Goal: Task Accomplishment & Management: Use online tool/utility

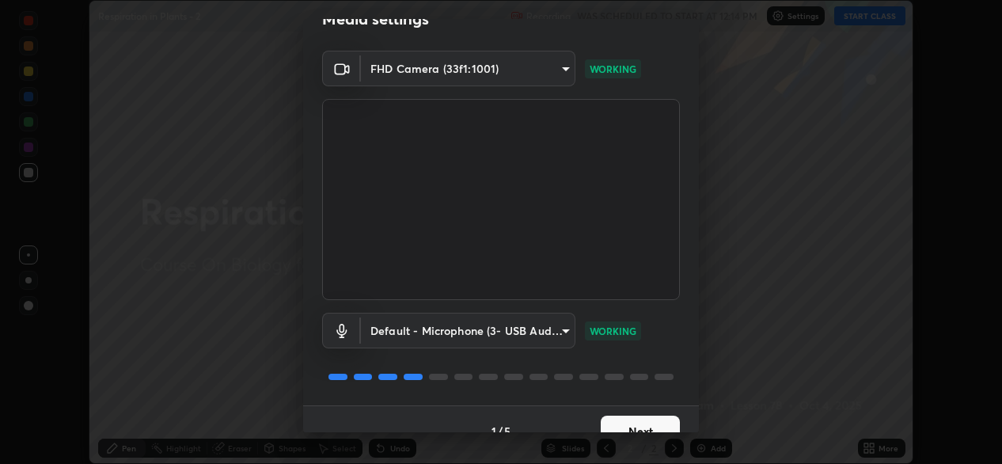
scroll to position [55, 0]
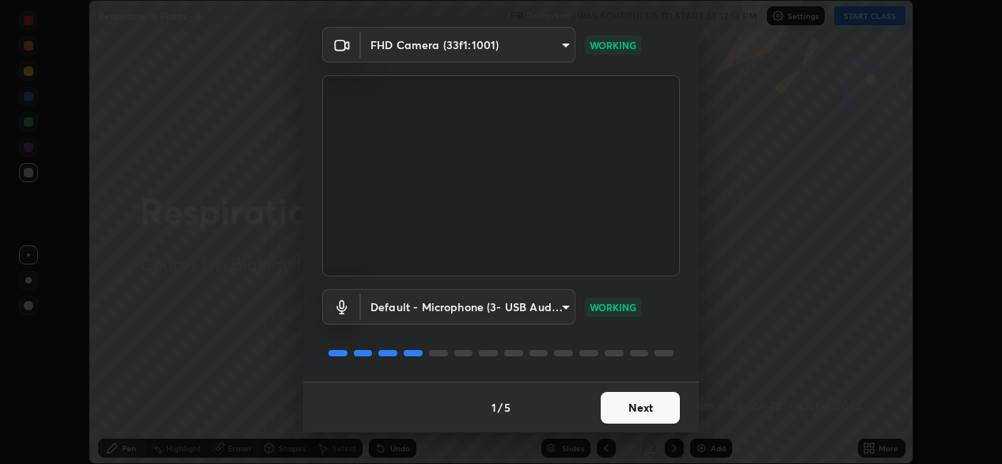
click at [511, 340] on div "Default - Microphone (3- USB Audio Device) (0d8c:0014) default WORKING" at bounding box center [501, 328] width 358 height 105
click at [610, 410] on button "Next" at bounding box center [640, 408] width 79 height 32
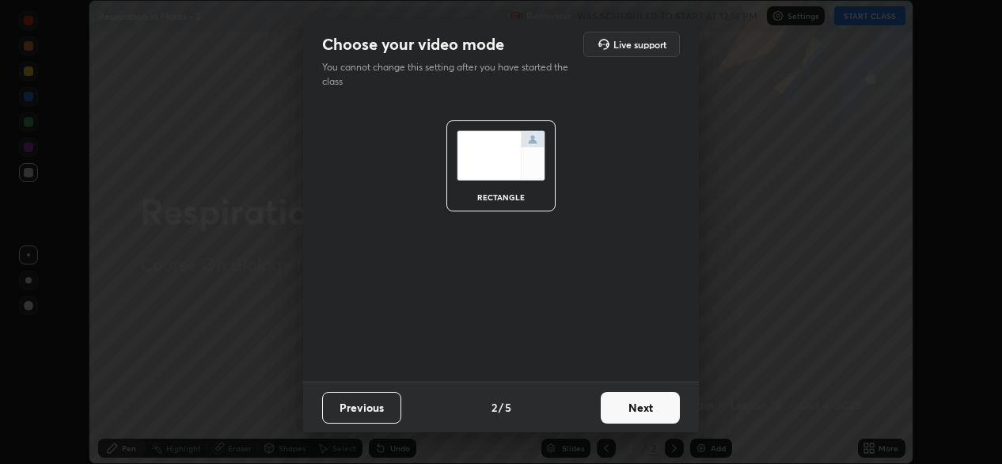
click at [616, 410] on button "Next" at bounding box center [640, 408] width 79 height 32
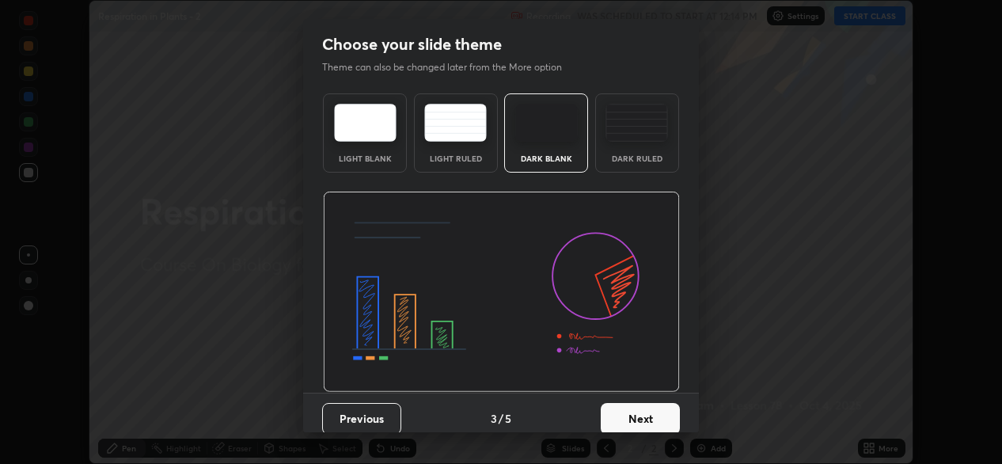
click at [619, 412] on button "Next" at bounding box center [640, 419] width 79 height 32
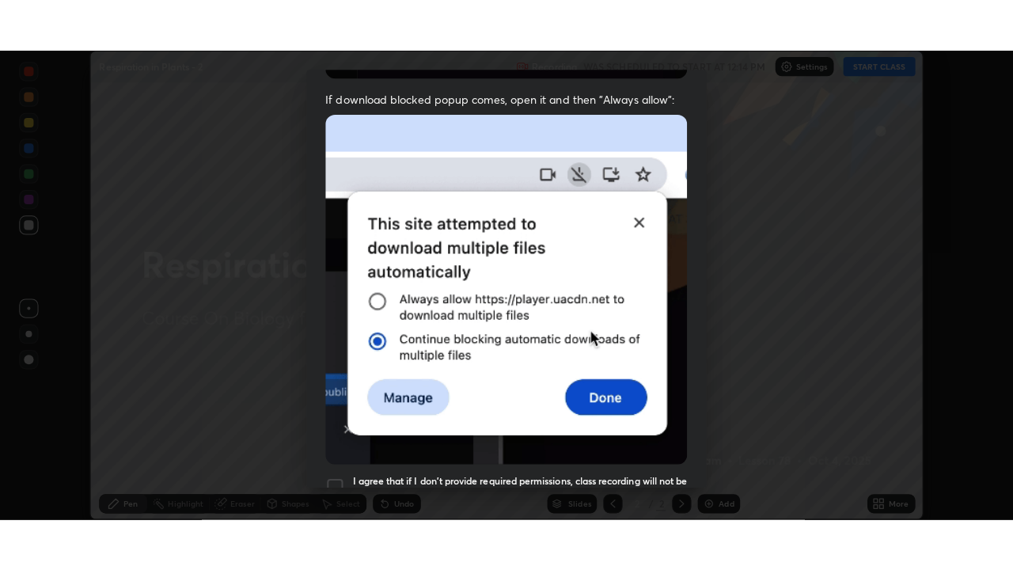
scroll to position [378, 0]
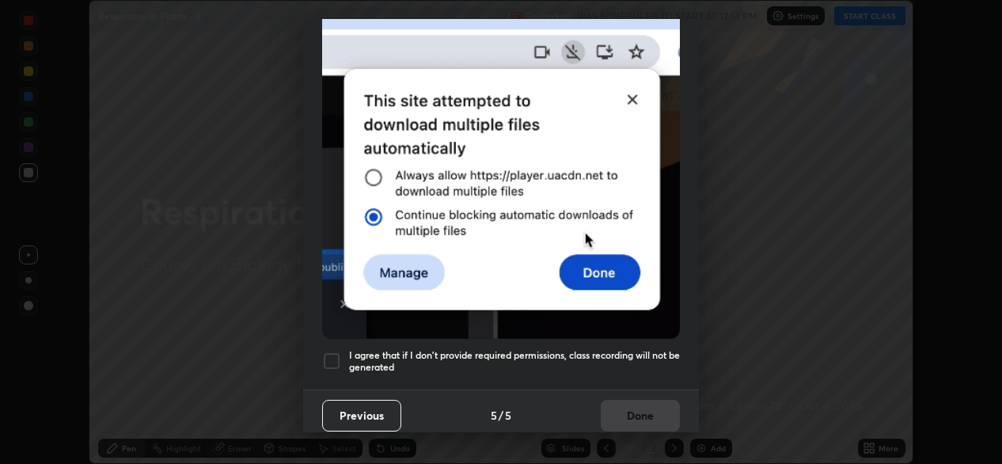
click at [337, 357] on div at bounding box center [331, 360] width 19 height 19
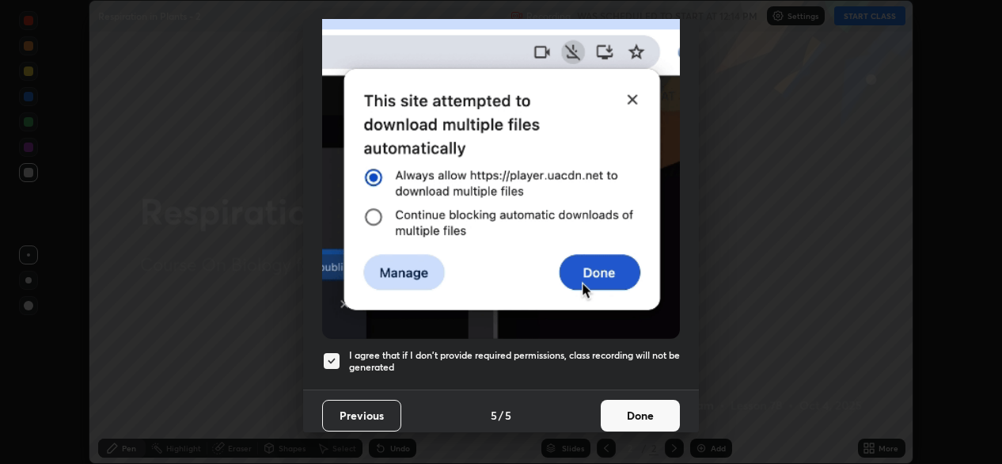
click at [602, 400] on button "Done" at bounding box center [640, 416] width 79 height 32
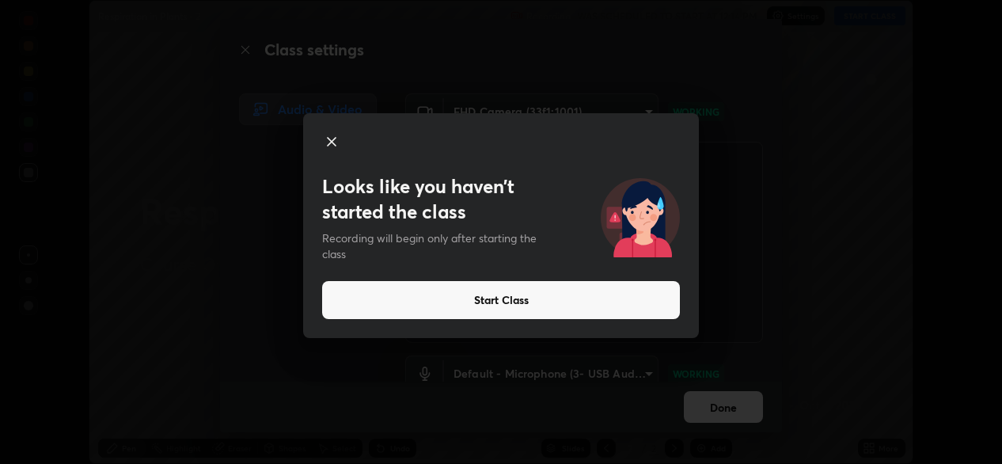
click at [329, 142] on icon at bounding box center [331, 141] width 19 height 19
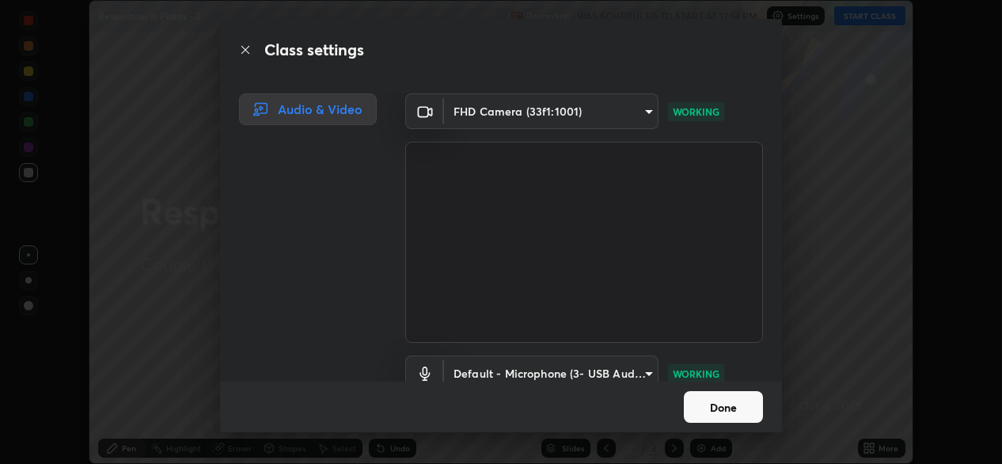
click at [716, 402] on button "Done" at bounding box center [723, 407] width 79 height 32
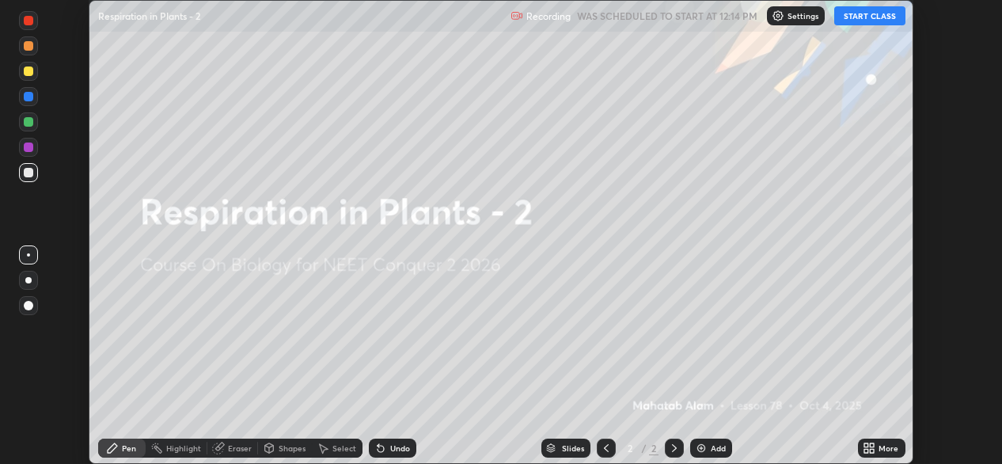
click at [876, 8] on button "START CLASS" at bounding box center [869, 15] width 71 height 19
click at [871, 451] on icon at bounding box center [873, 451] width 4 height 4
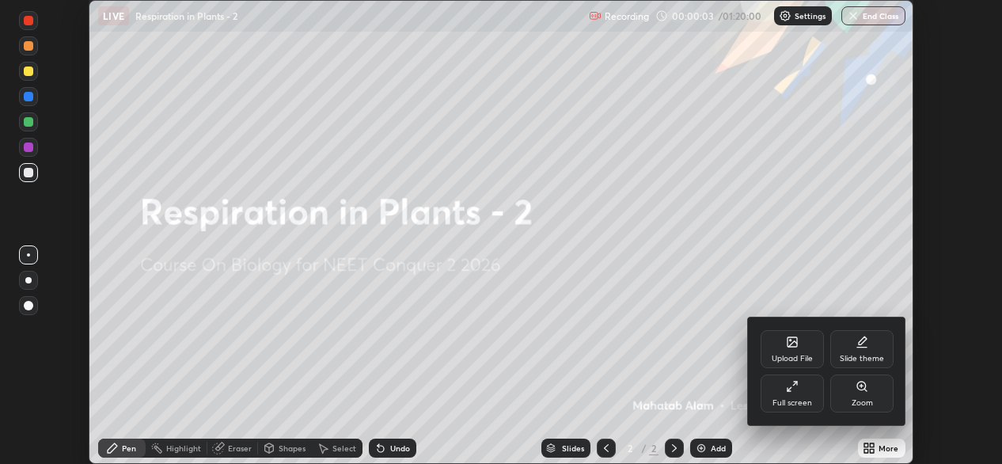
click at [788, 399] on div "Full screen" at bounding box center [793, 403] width 40 height 8
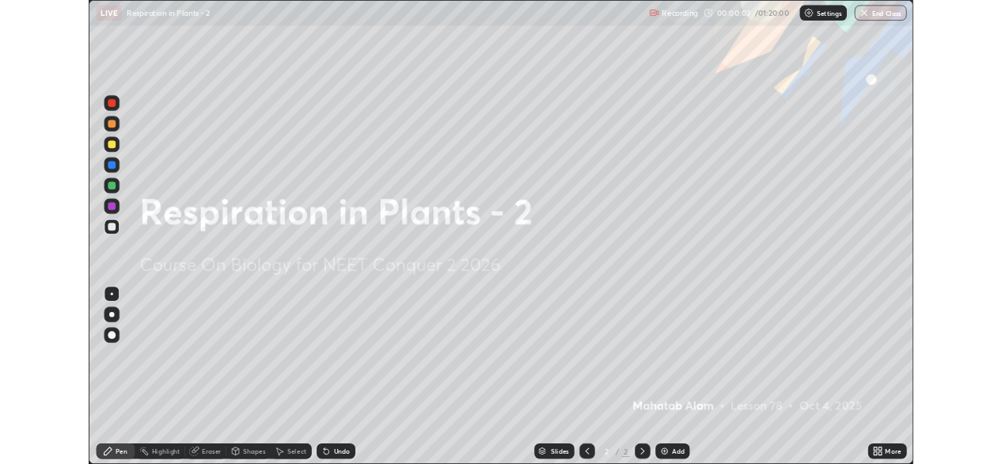
scroll to position [570, 1013]
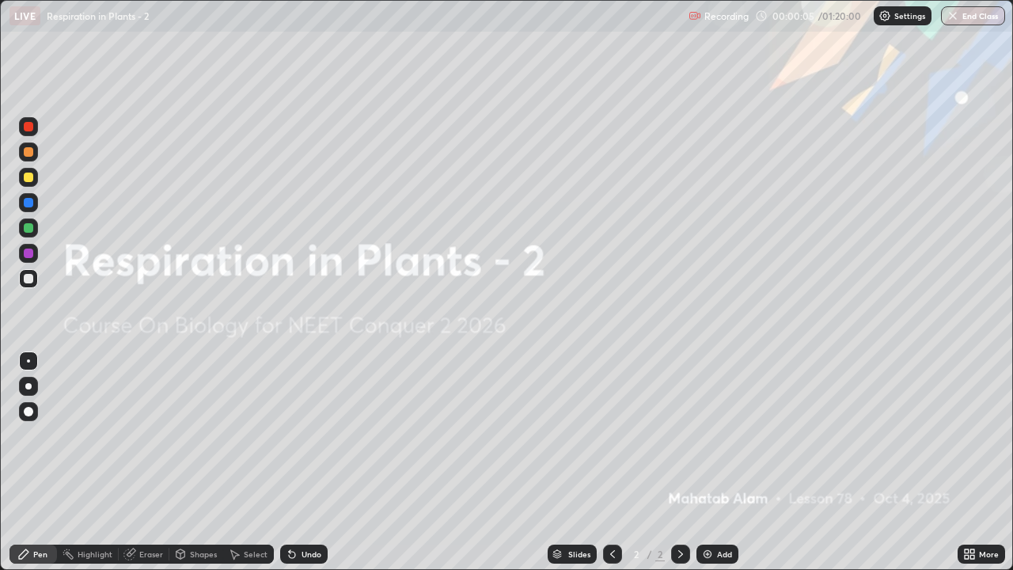
click at [708, 463] on img at bounding box center [707, 554] width 13 height 13
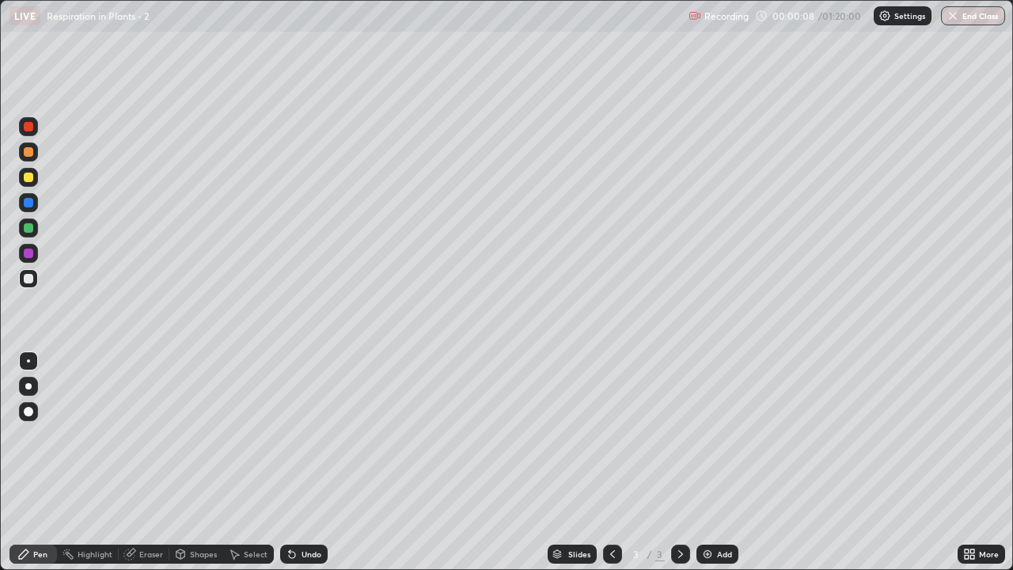
click at [28, 386] on div at bounding box center [28, 386] width 6 height 6
click at [27, 127] on div at bounding box center [28, 126] width 9 height 9
click at [32, 155] on div at bounding box center [28, 151] width 9 height 9
click at [28, 361] on div at bounding box center [28, 360] width 3 height 3
click at [30, 232] on div at bounding box center [28, 227] width 9 height 9
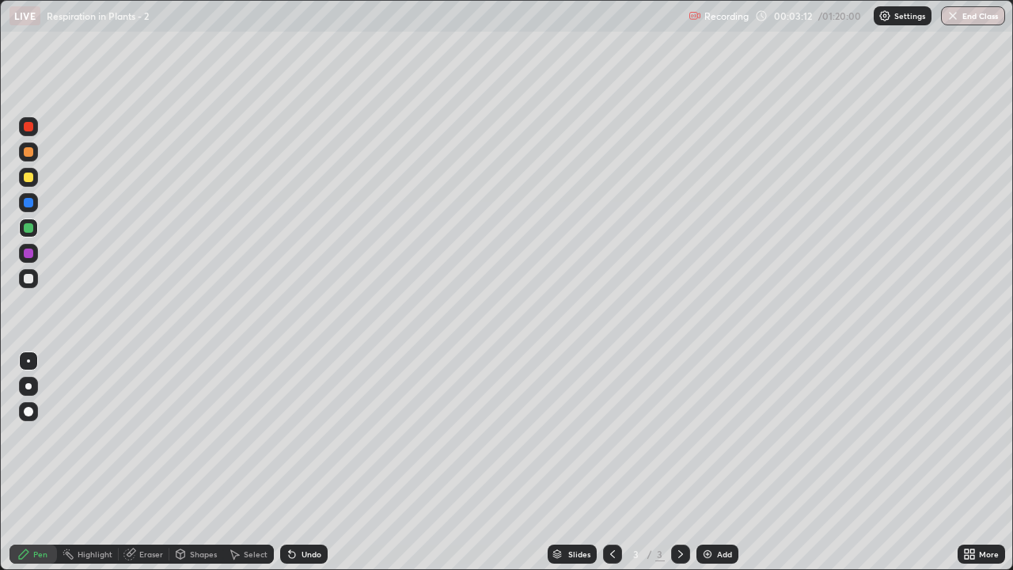
click at [28, 152] on div at bounding box center [28, 151] width 9 height 9
click at [29, 257] on div at bounding box center [28, 253] width 9 height 9
click at [36, 233] on div at bounding box center [28, 227] width 19 height 19
click at [28, 153] on div at bounding box center [28, 151] width 9 height 9
click at [709, 463] on img at bounding box center [707, 554] width 13 height 13
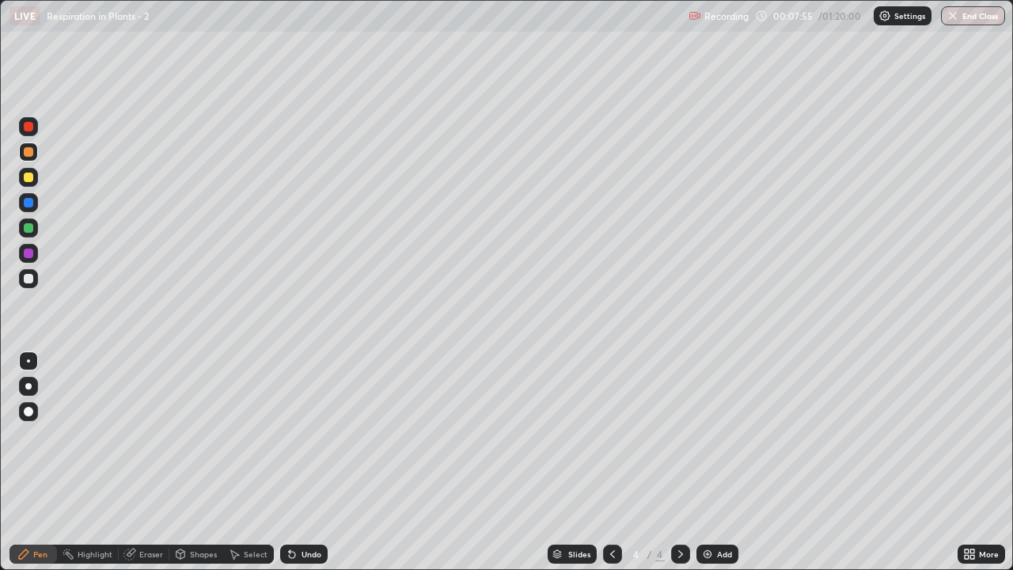
click at [29, 154] on div at bounding box center [28, 151] width 9 height 9
click at [25, 186] on div at bounding box center [28, 177] width 19 height 19
click at [20, 155] on div at bounding box center [28, 151] width 19 height 19
click at [28, 253] on div at bounding box center [28, 253] width 9 height 9
click at [31, 276] on div at bounding box center [28, 278] width 9 height 9
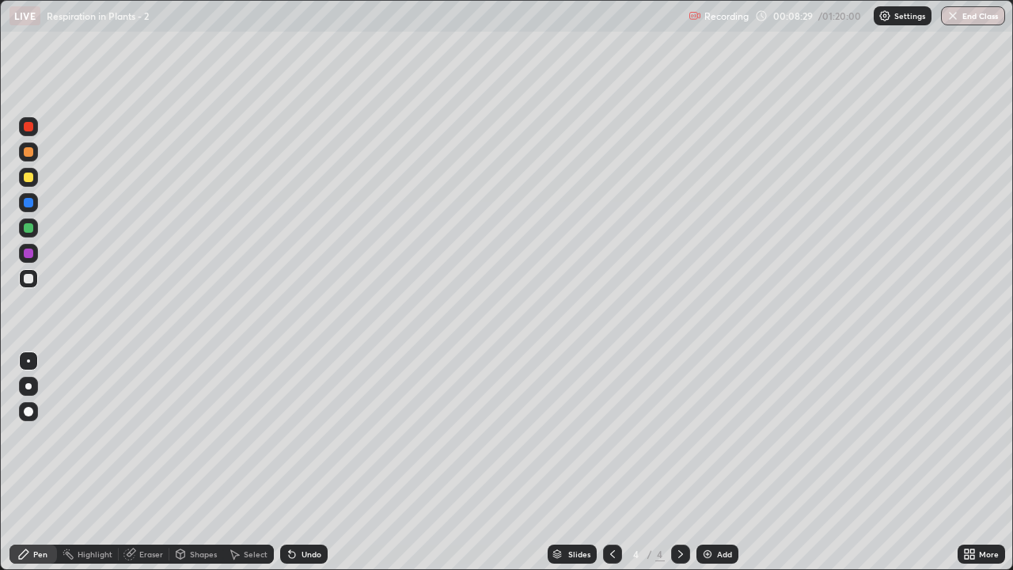
click at [27, 156] on div at bounding box center [28, 151] width 9 height 9
click at [30, 230] on div at bounding box center [28, 227] width 9 height 9
click at [30, 276] on div at bounding box center [28, 278] width 9 height 9
click at [30, 155] on div at bounding box center [28, 151] width 9 height 9
click at [25, 283] on div at bounding box center [28, 278] width 9 height 9
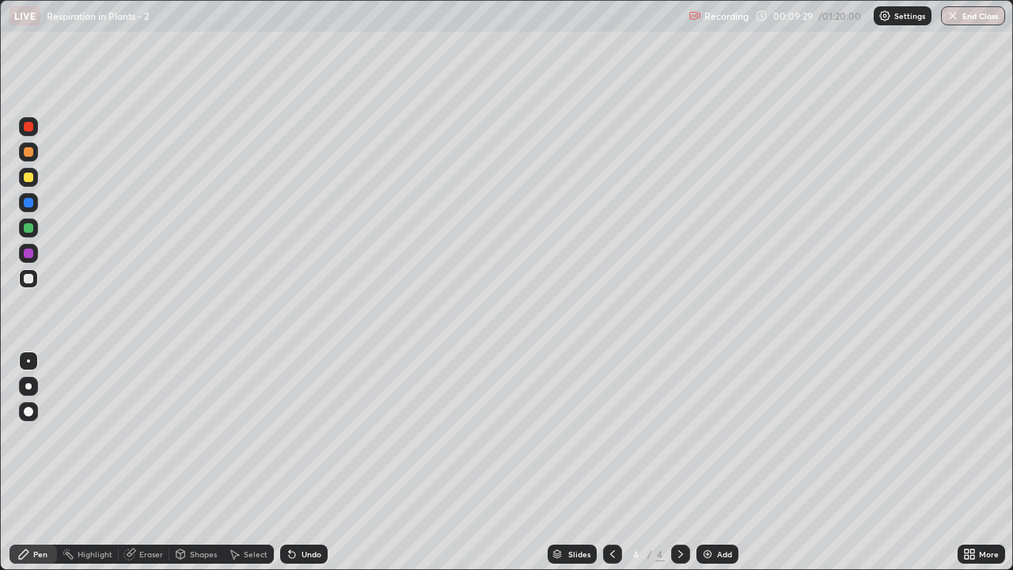
click at [29, 152] on div at bounding box center [28, 151] width 9 height 9
click at [151, 463] on div "Eraser" at bounding box center [151, 554] width 24 height 8
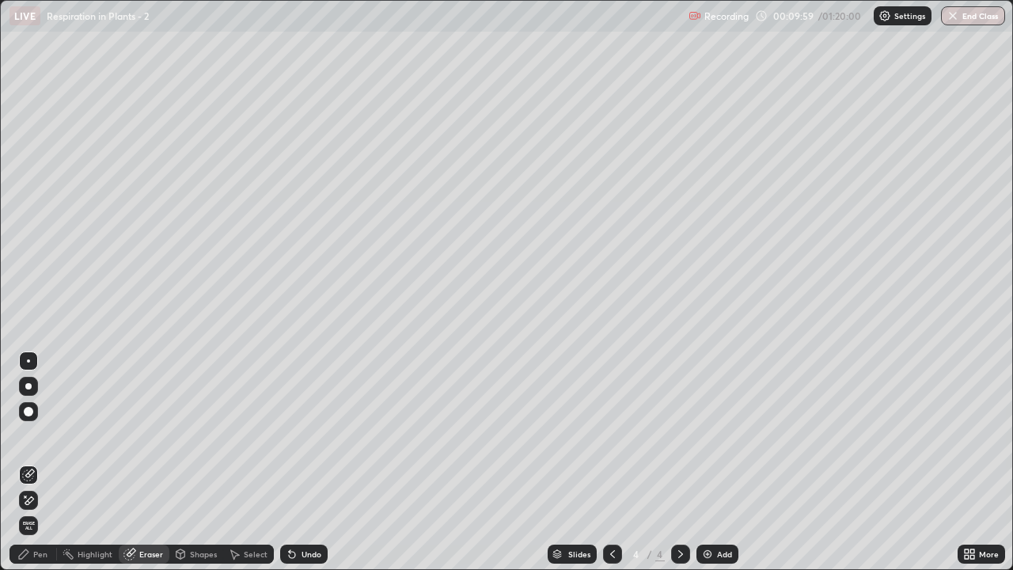
click at [32, 463] on icon at bounding box center [28, 500] width 13 height 13
click at [43, 463] on div "Pen" at bounding box center [40, 554] width 14 height 8
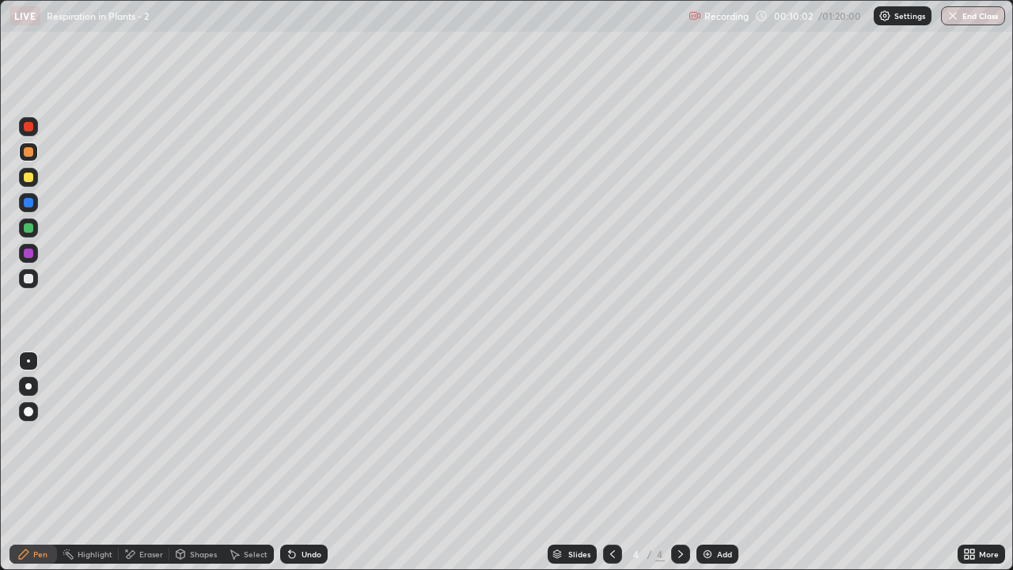
click at [25, 280] on div at bounding box center [28, 278] width 9 height 9
click at [25, 155] on div at bounding box center [28, 151] width 9 height 9
click at [36, 279] on div at bounding box center [28, 278] width 19 height 19
click at [29, 152] on div at bounding box center [28, 151] width 9 height 9
click at [31, 230] on div at bounding box center [28, 227] width 9 height 9
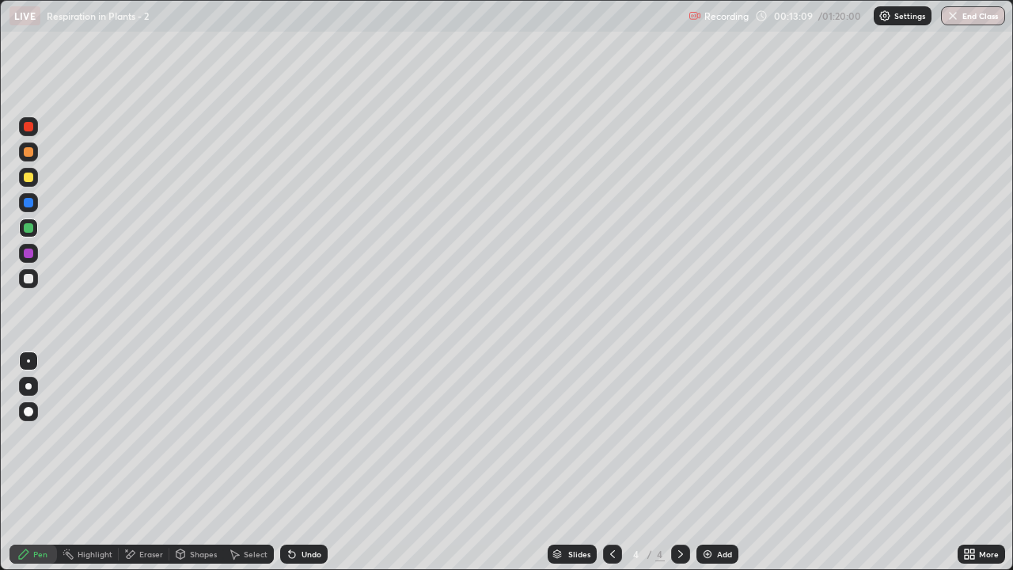
click at [28, 279] on div at bounding box center [28, 278] width 9 height 9
click at [30, 130] on div at bounding box center [28, 126] width 9 height 9
click at [153, 463] on div "Eraser" at bounding box center [151, 554] width 24 height 8
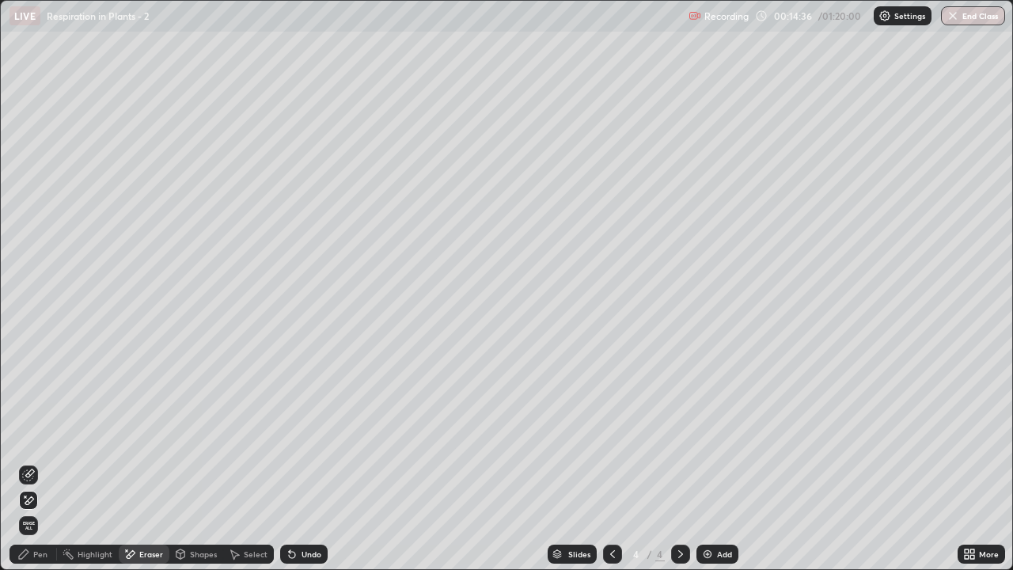
click at [40, 463] on div "Pen" at bounding box center [40, 554] width 14 height 8
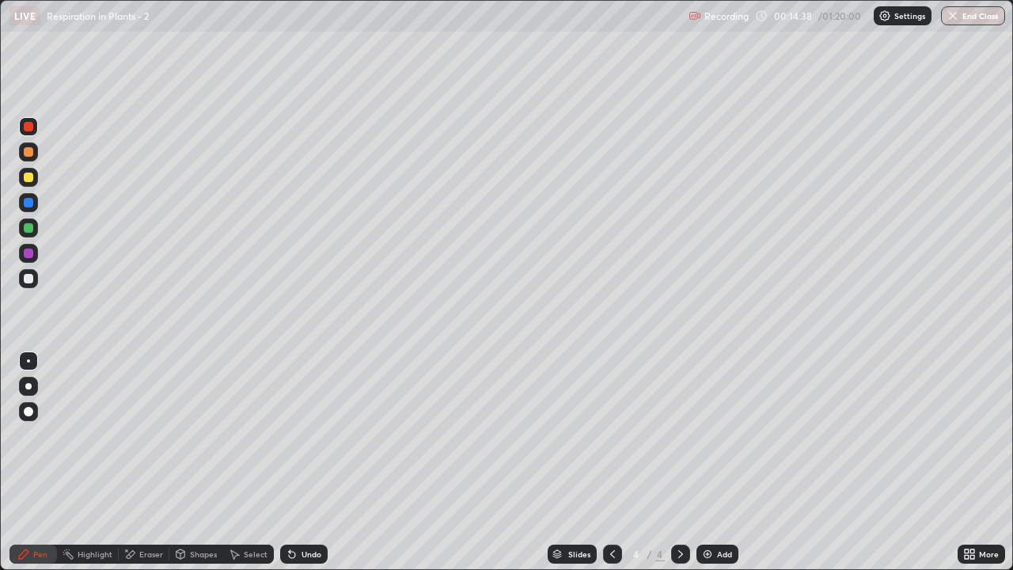
click at [28, 152] on div at bounding box center [28, 151] width 9 height 9
click at [35, 285] on div at bounding box center [28, 278] width 19 height 19
click at [32, 155] on div at bounding box center [28, 151] width 9 height 9
click at [28, 282] on div at bounding box center [28, 278] width 9 height 9
click at [35, 154] on div at bounding box center [28, 151] width 19 height 19
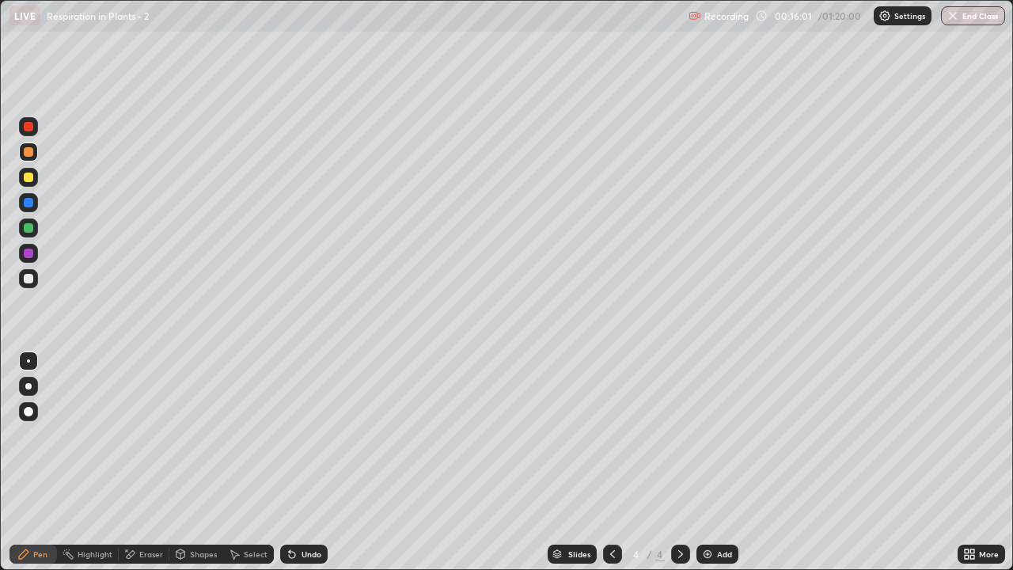
click at [30, 281] on div at bounding box center [28, 278] width 9 height 9
click at [32, 149] on div at bounding box center [28, 151] width 9 height 9
click at [145, 463] on div "Eraser" at bounding box center [151, 554] width 24 height 8
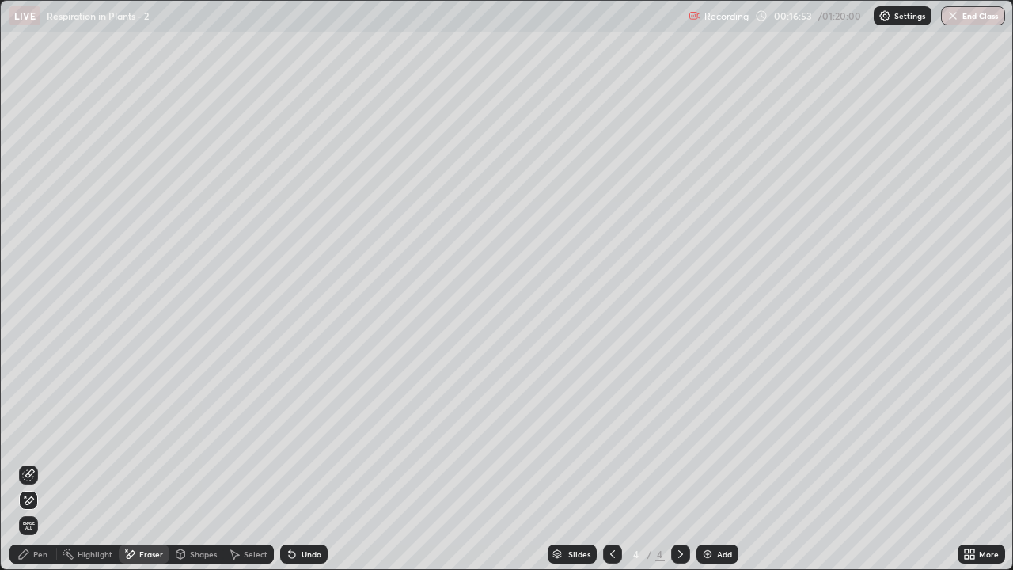
click at [40, 463] on div "Pen" at bounding box center [40, 554] width 14 height 8
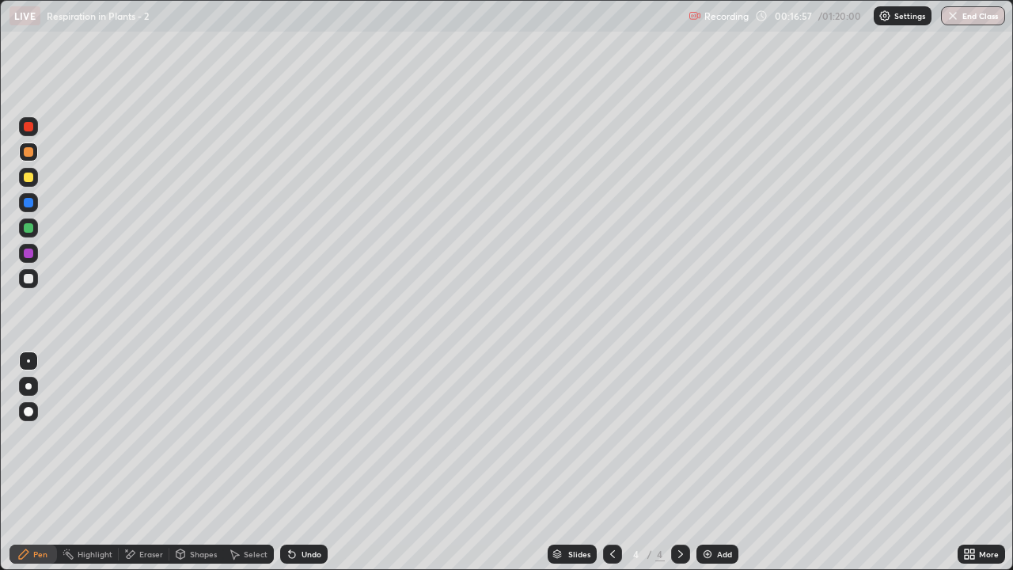
click at [29, 279] on div at bounding box center [28, 278] width 9 height 9
click at [29, 152] on div at bounding box center [28, 151] width 9 height 9
click at [139, 463] on div "Eraser" at bounding box center [144, 554] width 51 height 19
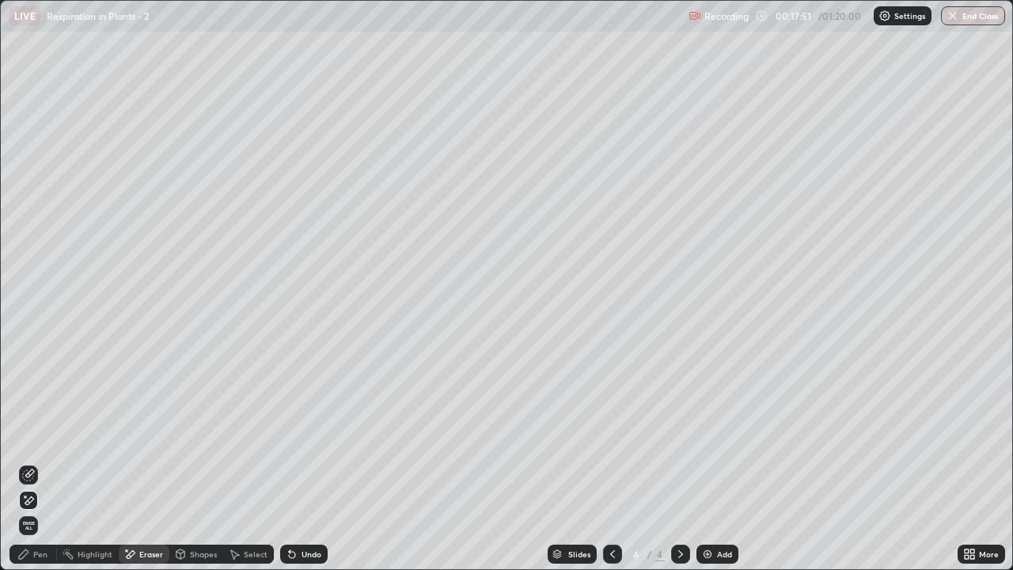
click at [37, 463] on div "Pen" at bounding box center [40, 554] width 14 height 8
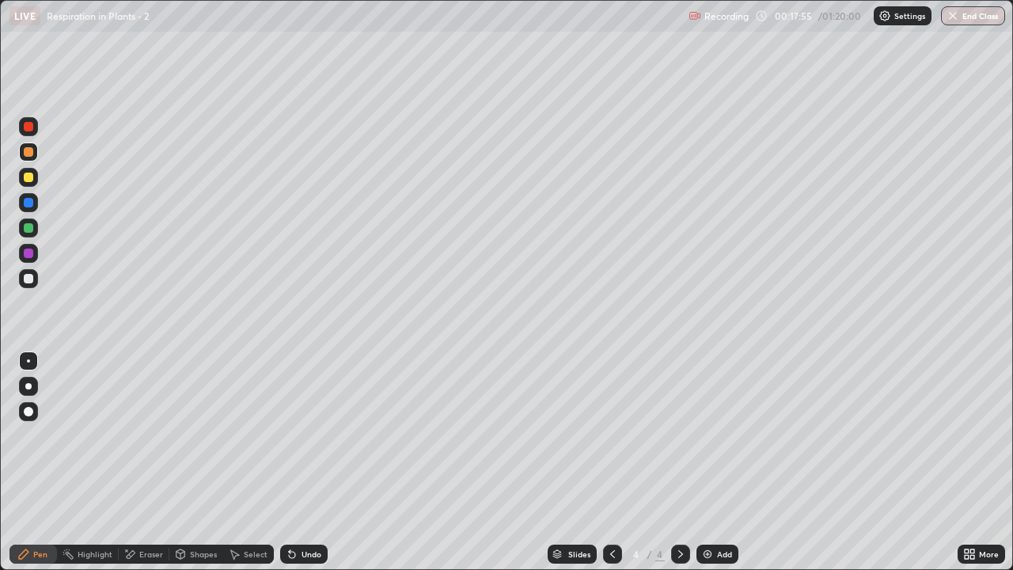
click at [149, 463] on div "Eraser" at bounding box center [151, 554] width 24 height 8
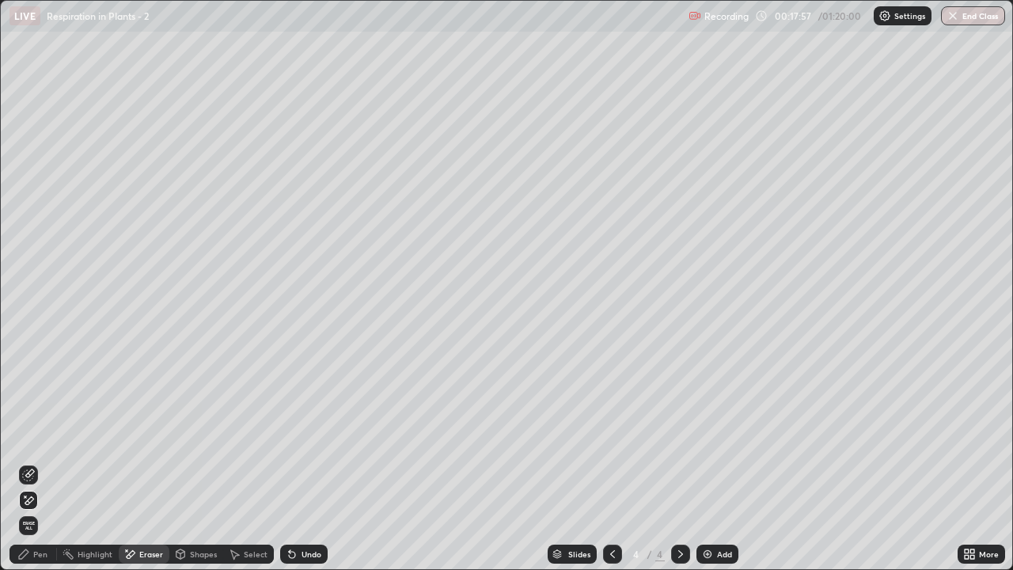
click at [44, 463] on div "Pen" at bounding box center [40, 554] width 14 height 8
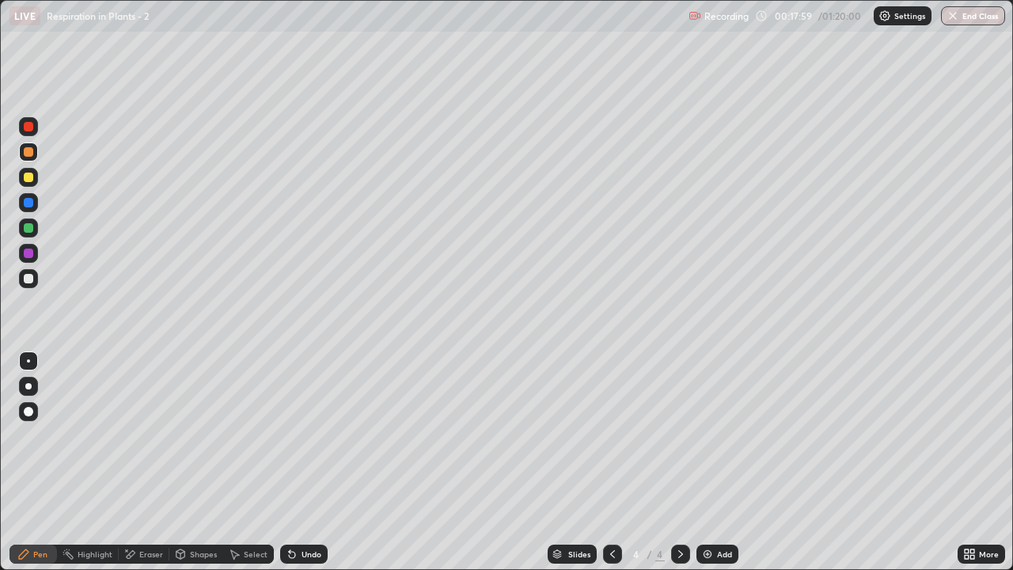
click at [25, 279] on div at bounding box center [28, 278] width 9 height 9
click at [38, 463] on div "Pen" at bounding box center [40, 554] width 14 height 8
click at [28, 154] on div at bounding box center [28, 151] width 9 height 9
click at [27, 126] on div at bounding box center [28, 126] width 9 height 9
click at [27, 255] on div at bounding box center [28, 253] width 9 height 9
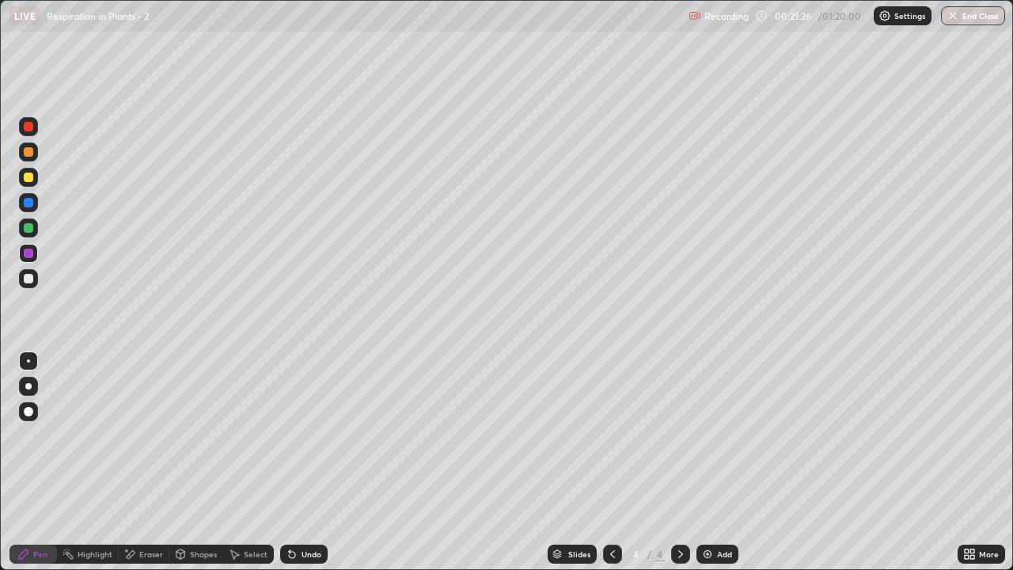
click at [32, 128] on div at bounding box center [28, 126] width 9 height 9
click at [714, 463] on div "Add" at bounding box center [718, 554] width 42 height 19
click at [30, 131] on div at bounding box center [28, 126] width 9 height 9
click at [611, 463] on icon at bounding box center [612, 554] width 13 height 13
click at [28, 203] on div at bounding box center [28, 202] width 9 height 9
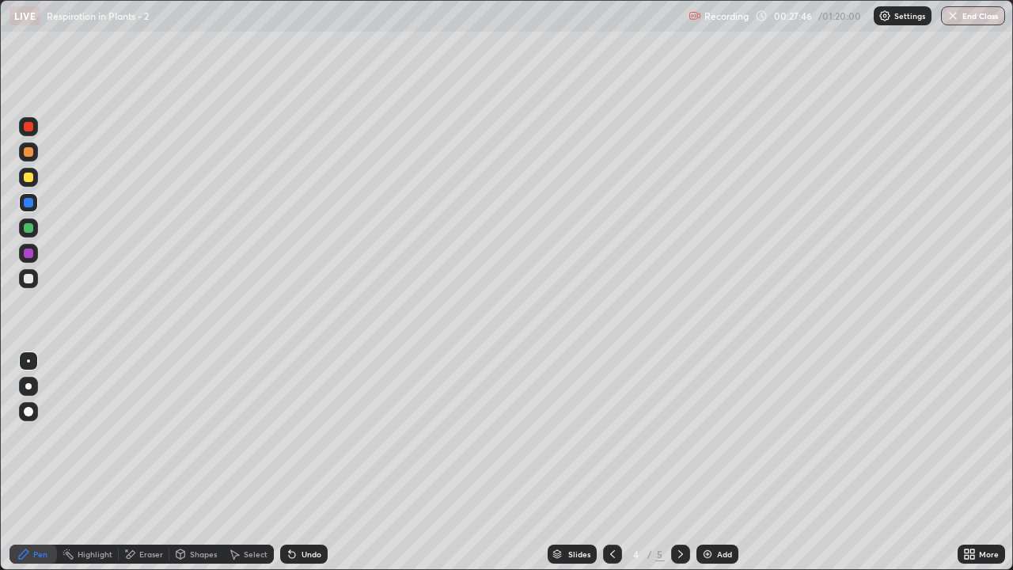
click at [30, 280] on div at bounding box center [28, 278] width 9 height 9
click at [25, 202] on div at bounding box center [28, 202] width 9 height 9
click at [28, 282] on div at bounding box center [28, 278] width 9 height 9
click at [679, 463] on icon at bounding box center [680, 554] width 13 height 13
click at [28, 152] on div at bounding box center [28, 151] width 9 height 9
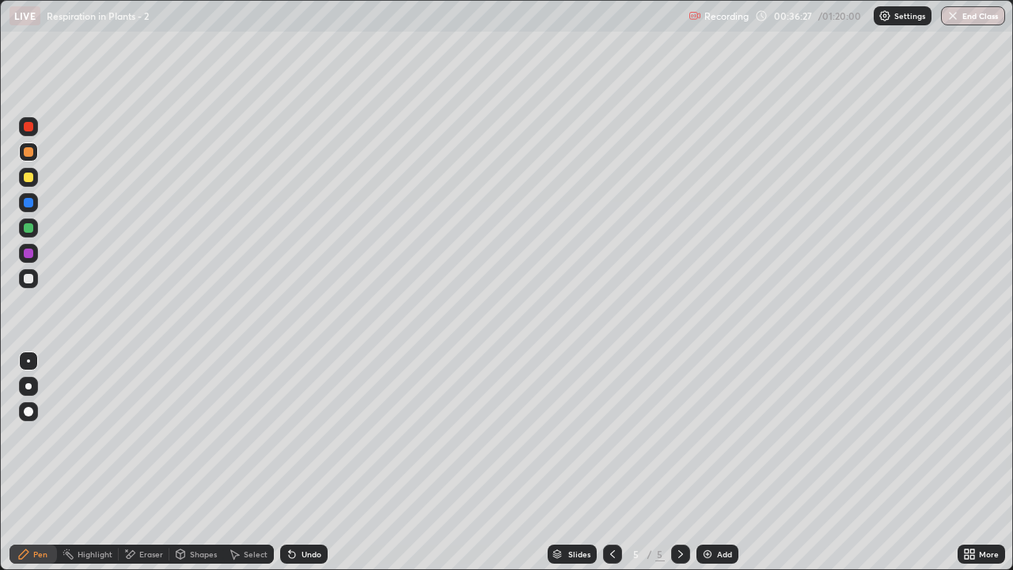
click at [28, 131] on div at bounding box center [28, 126] width 9 height 9
click at [33, 159] on div at bounding box center [28, 151] width 19 height 19
click at [36, 132] on div at bounding box center [28, 126] width 19 height 19
click at [30, 154] on div at bounding box center [28, 151] width 9 height 9
click at [19, 127] on div at bounding box center [28, 126] width 19 height 19
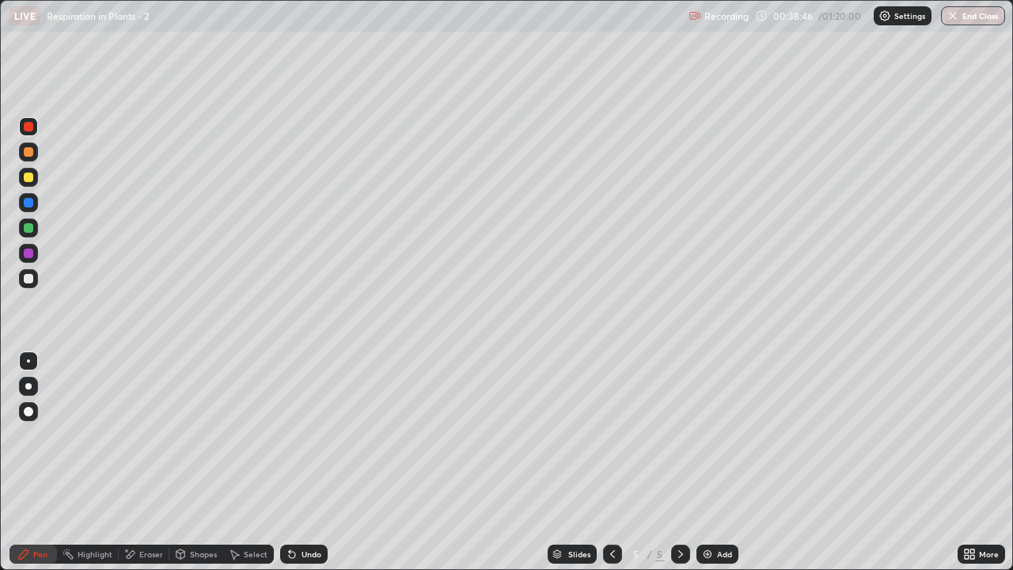
click at [611, 463] on icon at bounding box center [612, 554] width 13 height 13
click at [686, 463] on div at bounding box center [680, 554] width 19 height 19
click at [30, 254] on div at bounding box center [28, 253] width 9 height 9
click at [611, 463] on icon at bounding box center [612, 554] width 13 height 13
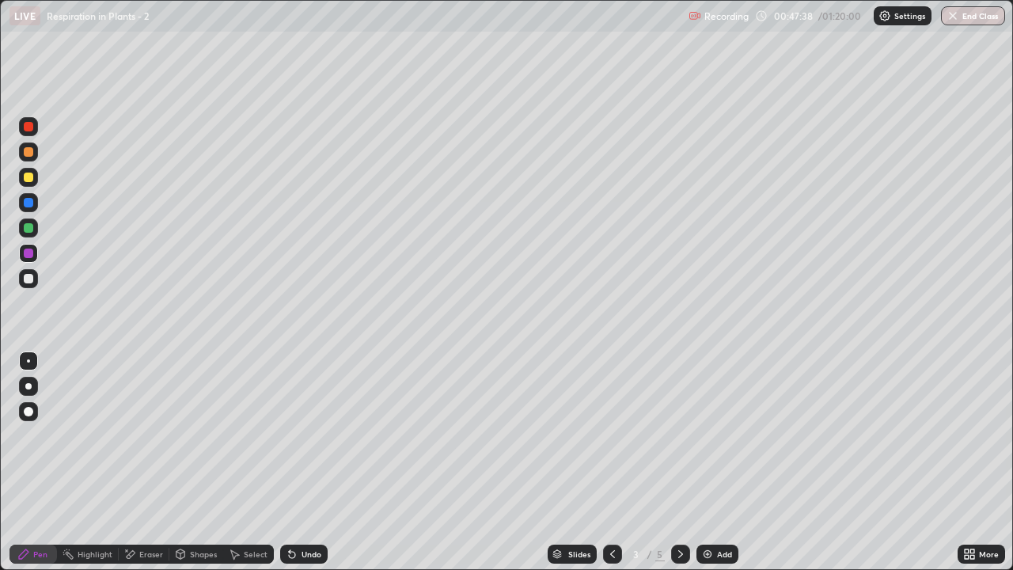
click at [678, 463] on icon at bounding box center [680, 554] width 13 height 13
click at [679, 463] on icon at bounding box center [680, 554] width 13 height 13
click at [609, 463] on div at bounding box center [612, 554] width 19 height 19
click at [966, 18] on button "End Class" at bounding box center [973, 15] width 64 height 19
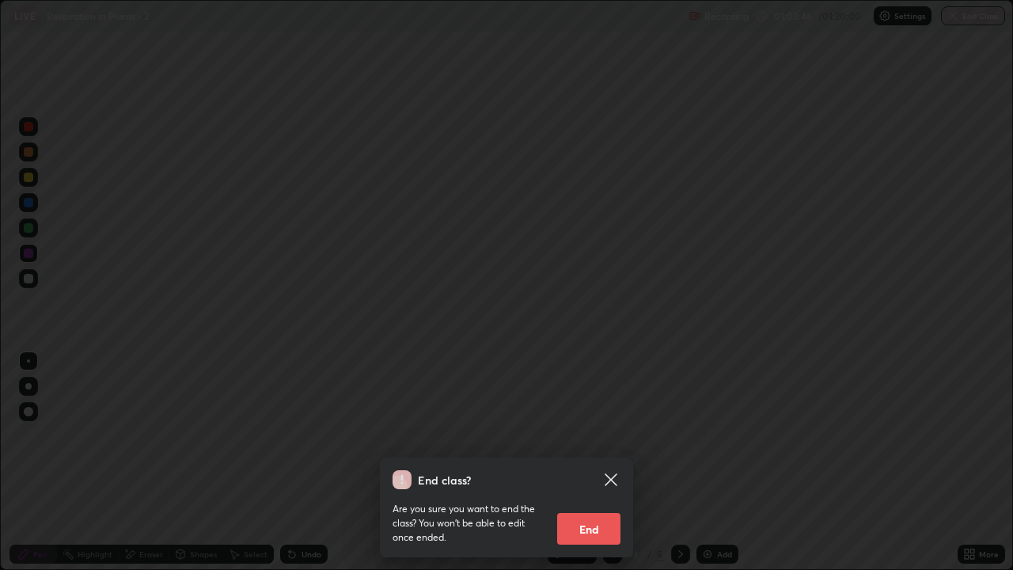
click at [581, 463] on button "End" at bounding box center [588, 529] width 63 height 32
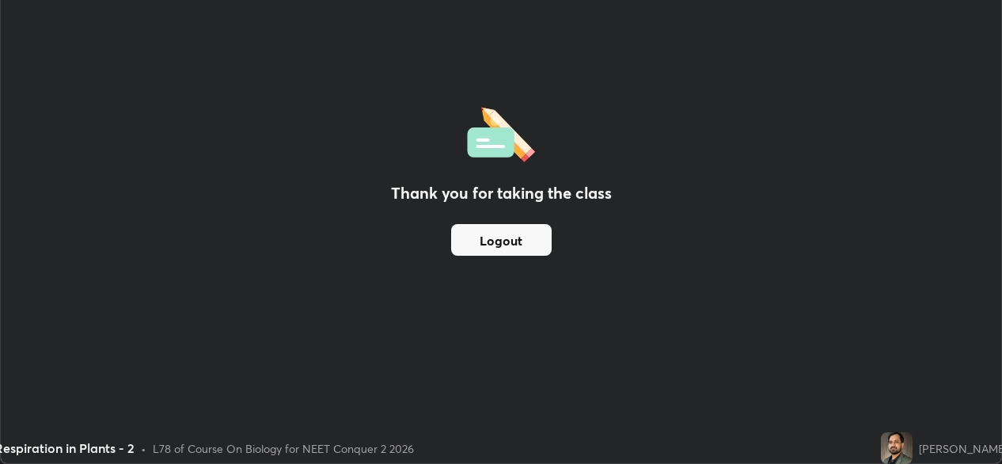
scroll to position [78696, 78157]
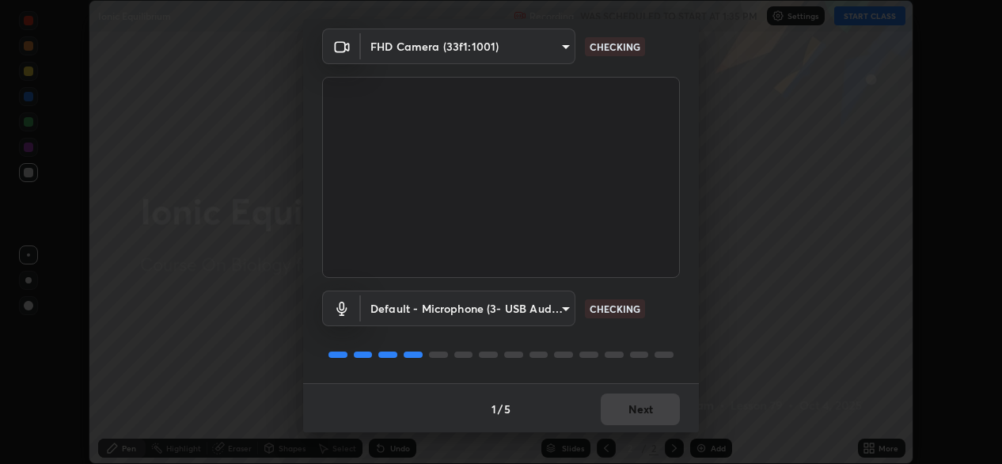
scroll to position [55, 0]
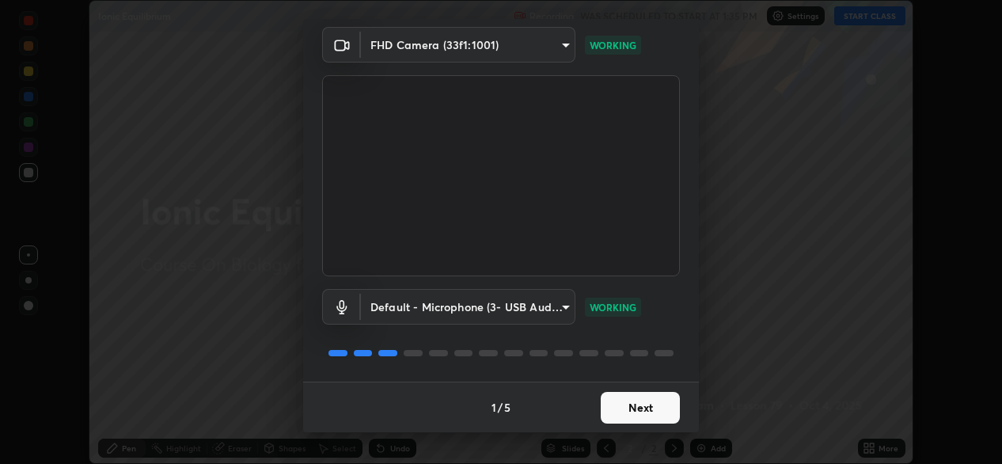
click at [647, 412] on button "Next" at bounding box center [640, 408] width 79 height 32
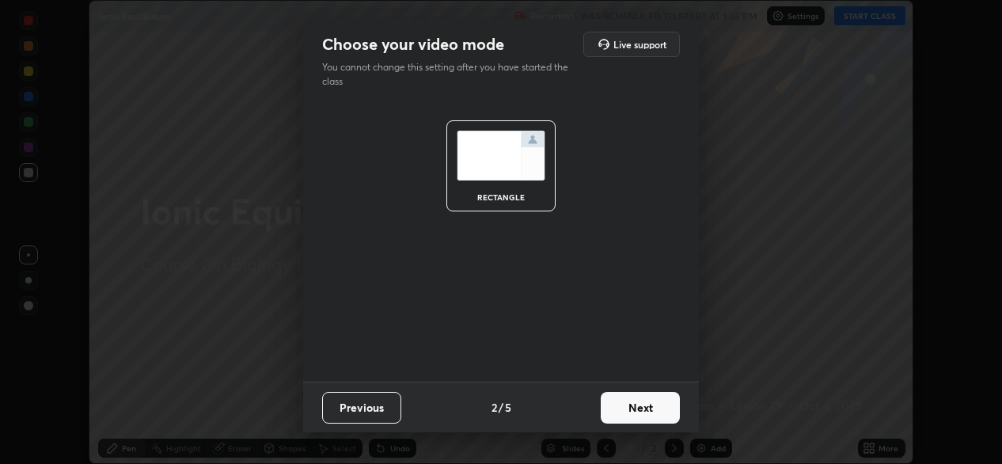
scroll to position [0, 0]
click at [648, 415] on button "Next" at bounding box center [640, 408] width 79 height 32
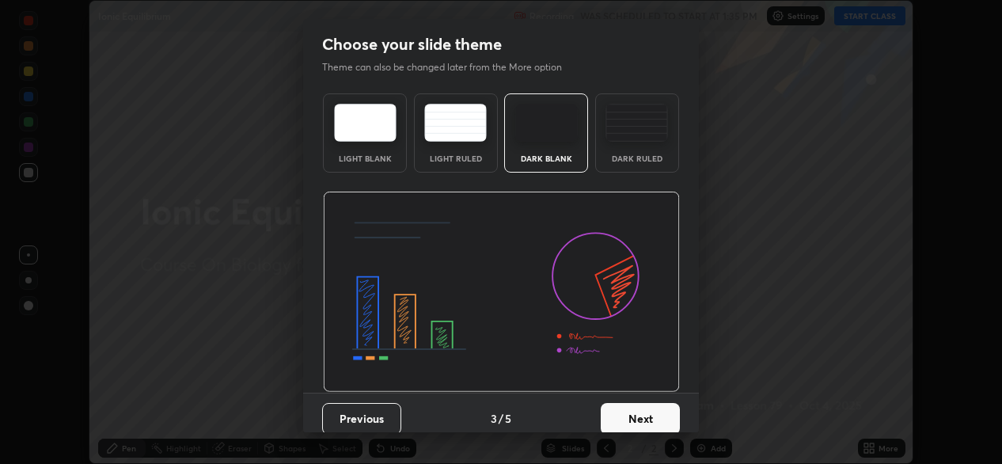
click at [642, 418] on button "Next" at bounding box center [640, 419] width 79 height 32
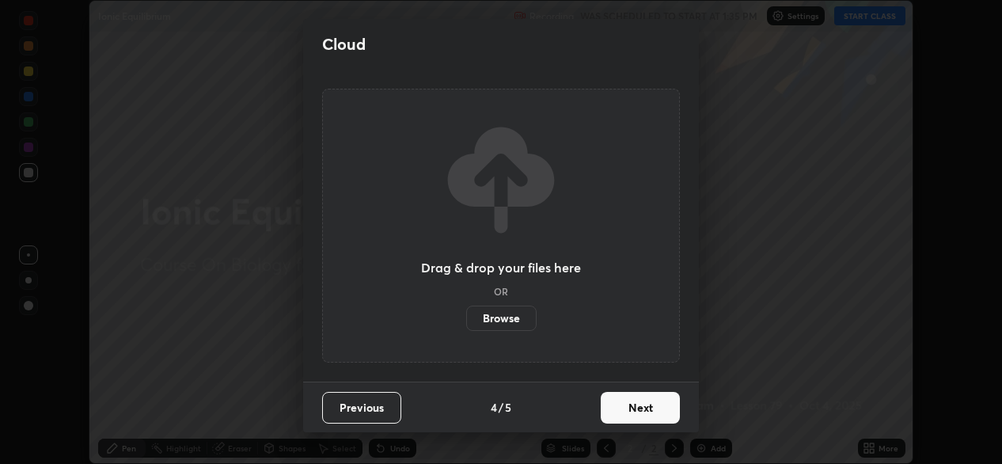
click at [638, 413] on button "Next" at bounding box center [640, 408] width 79 height 32
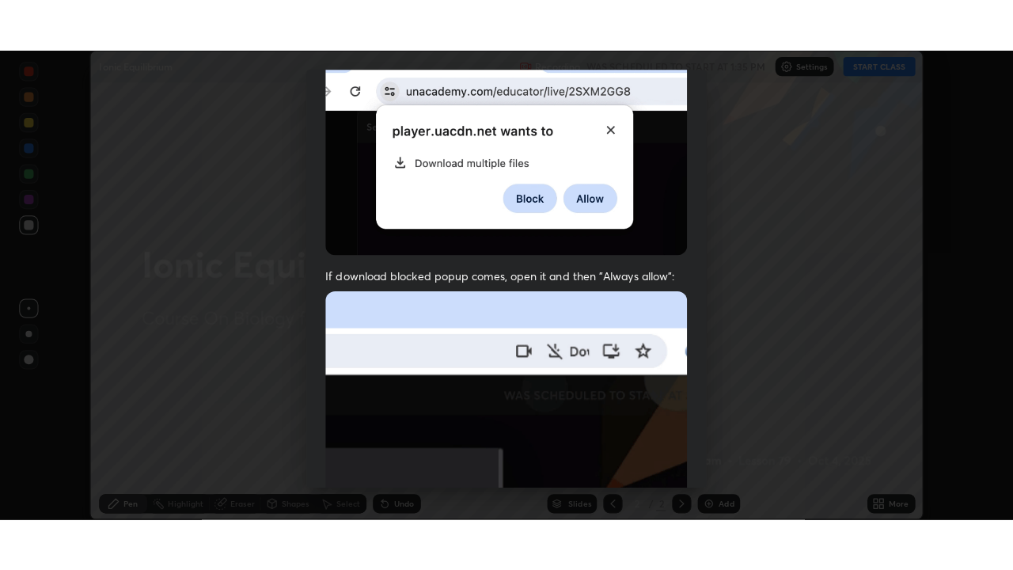
scroll to position [378, 0]
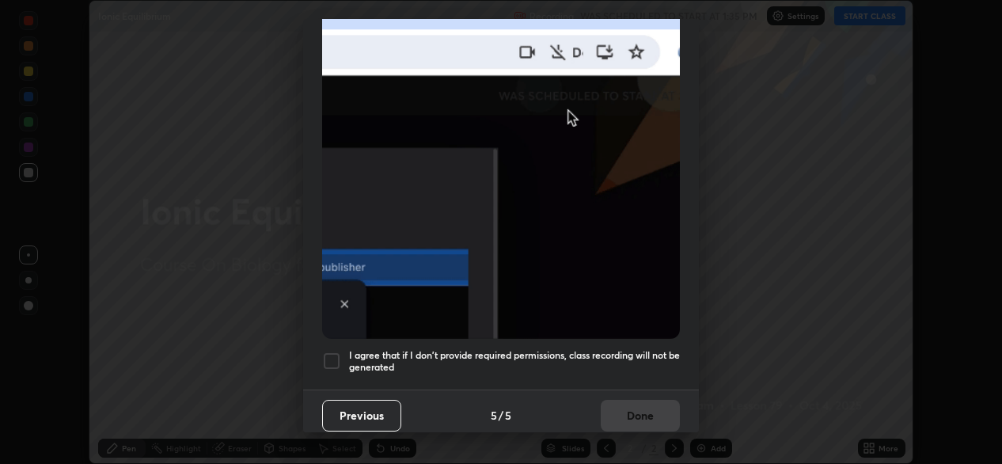
click at [339, 360] on div at bounding box center [331, 360] width 19 height 19
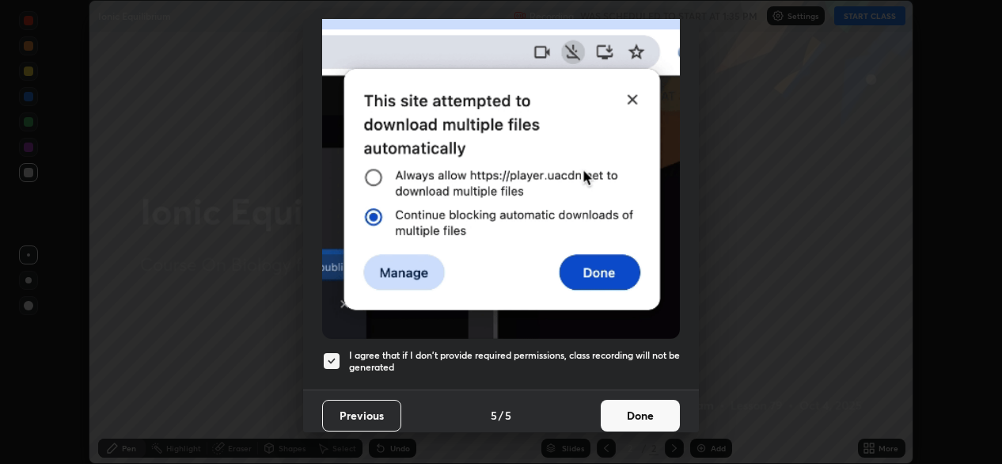
click at [636, 412] on button "Done" at bounding box center [640, 416] width 79 height 32
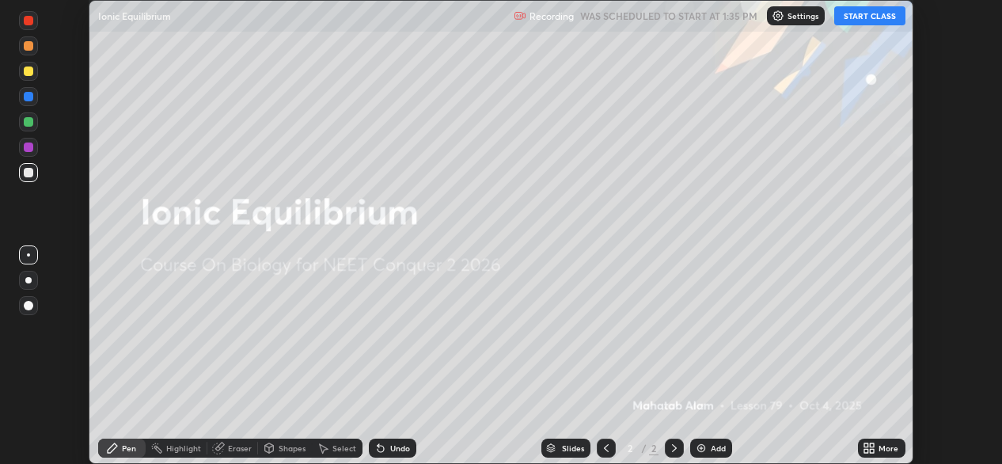
click at [881, 455] on div "More" at bounding box center [881, 448] width 47 height 19
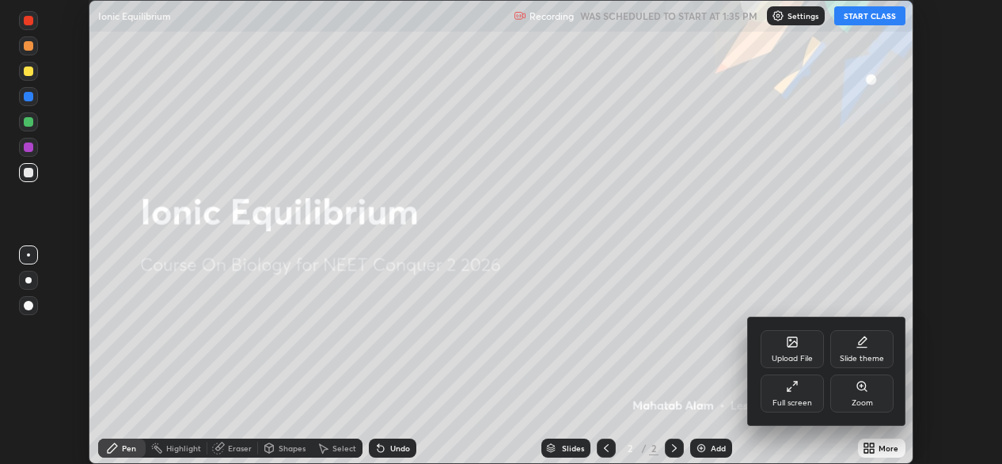
click at [788, 391] on icon at bounding box center [789, 389] width 3 height 3
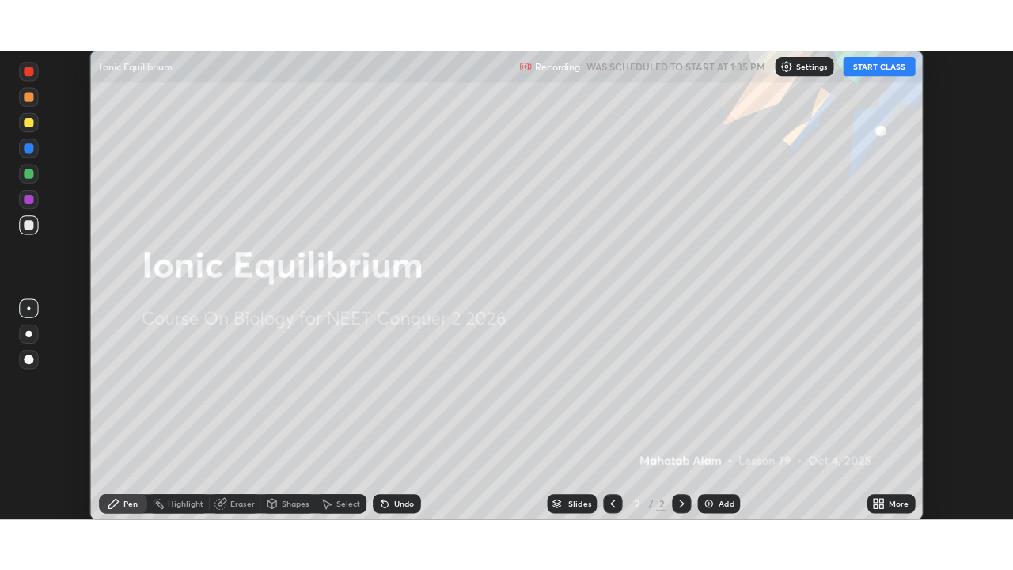
scroll to position [570, 1013]
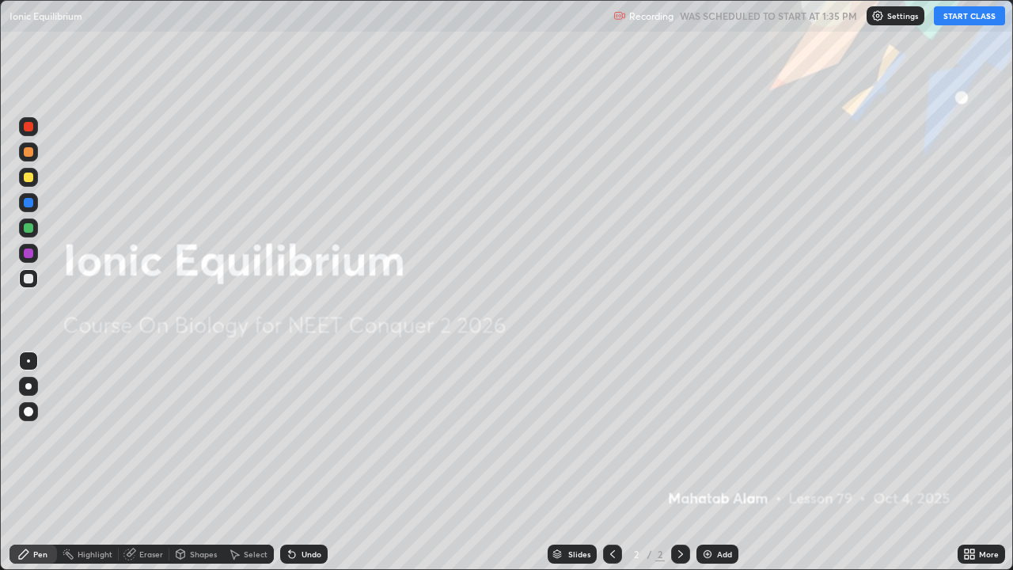
click at [942, 18] on button "START CLASS" at bounding box center [969, 15] width 71 height 19
click at [718, 463] on div "Add" at bounding box center [718, 554] width 42 height 19
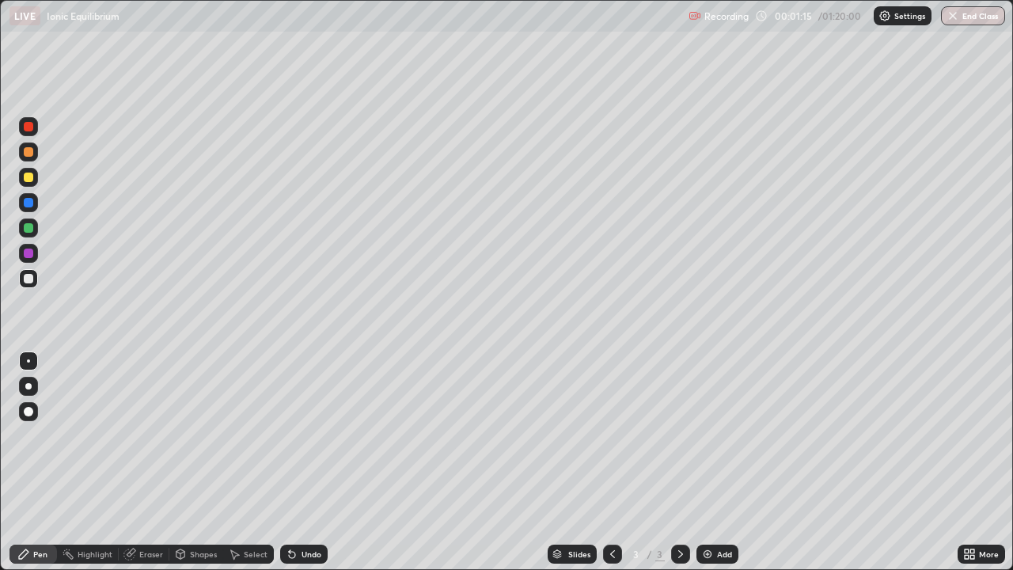
click at [141, 463] on div "Eraser" at bounding box center [151, 554] width 24 height 8
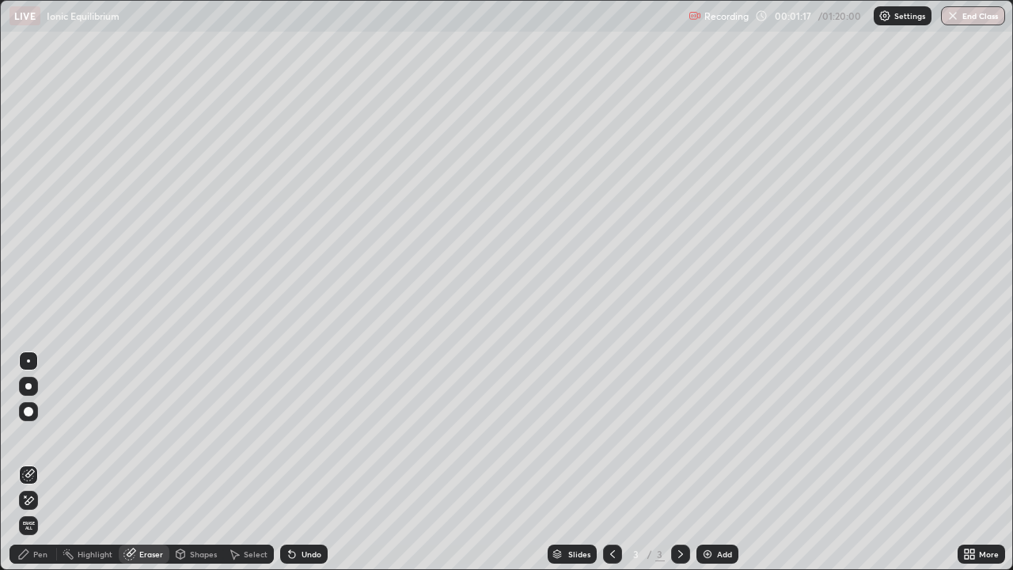
click at [28, 384] on div at bounding box center [28, 386] width 6 height 6
click at [136, 463] on div "Eraser" at bounding box center [144, 554] width 51 height 19
click at [36, 463] on div "Pen" at bounding box center [40, 554] width 14 height 8
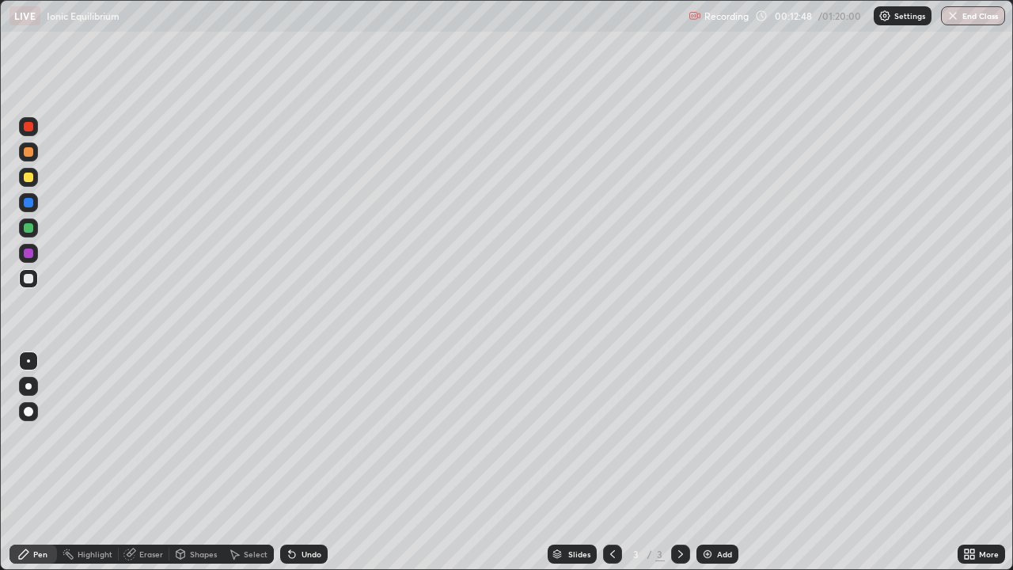
click at [703, 463] on img at bounding box center [707, 554] width 13 height 13
click at [28, 386] on div at bounding box center [28, 386] width 6 height 6
click at [151, 463] on div "Eraser" at bounding box center [151, 554] width 24 height 8
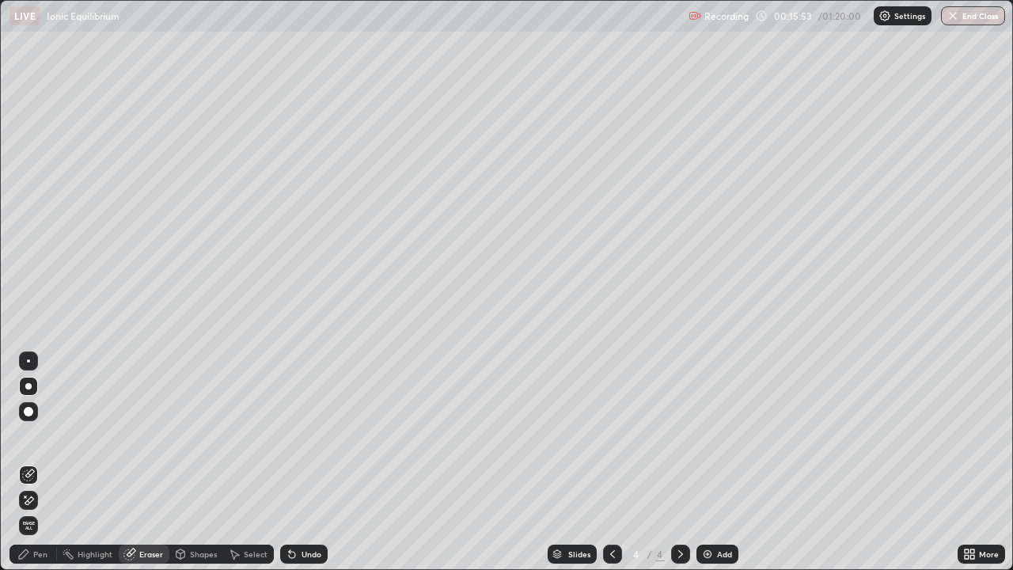
click at [37, 463] on div "Pen" at bounding box center [40, 554] width 14 height 8
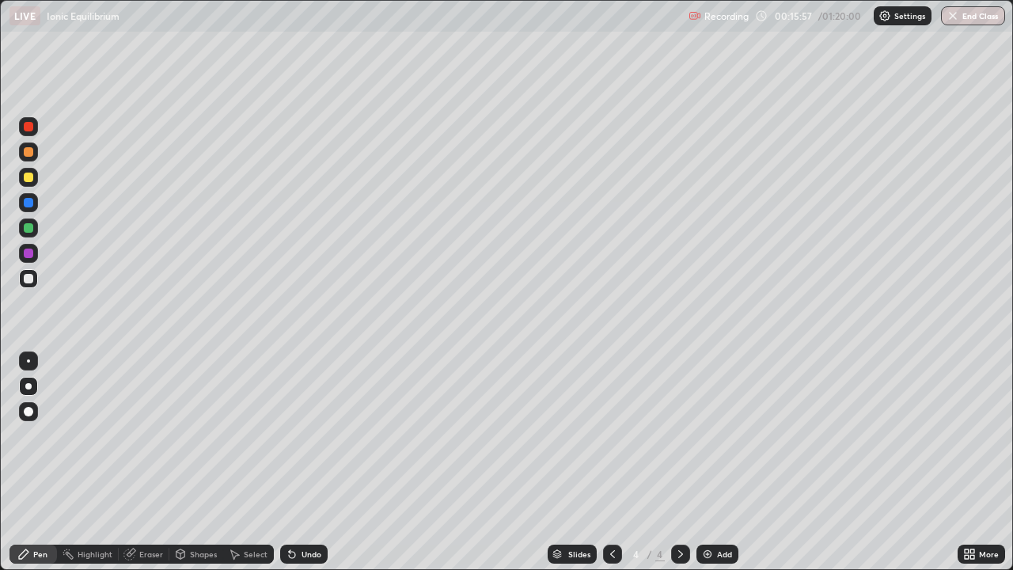
click at [144, 463] on div "Eraser" at bounding box center [151, 554] width 24 height 8
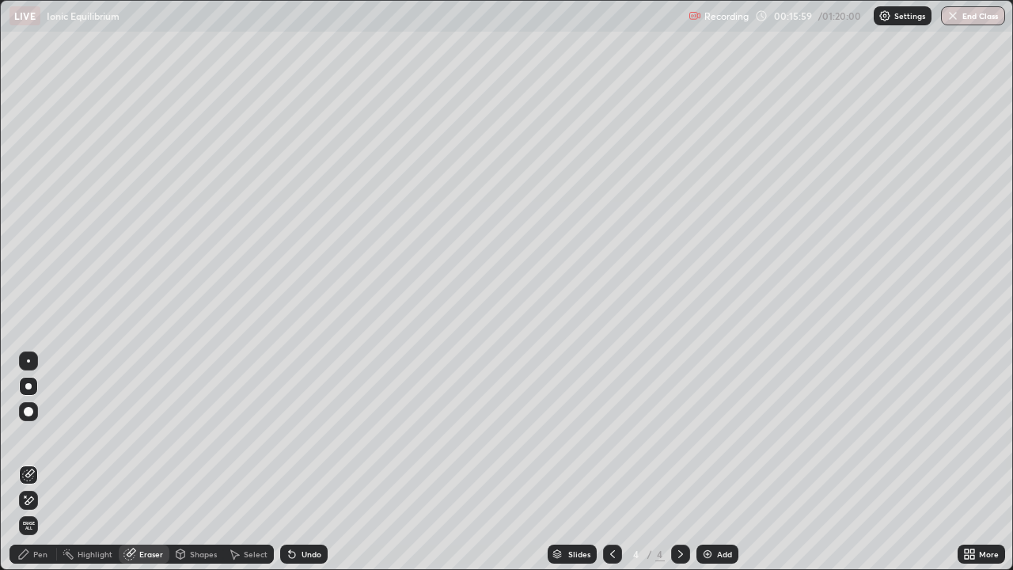
click at [38, 463] on div "Pen" at bounding box center [40, 554] width 14 height 8
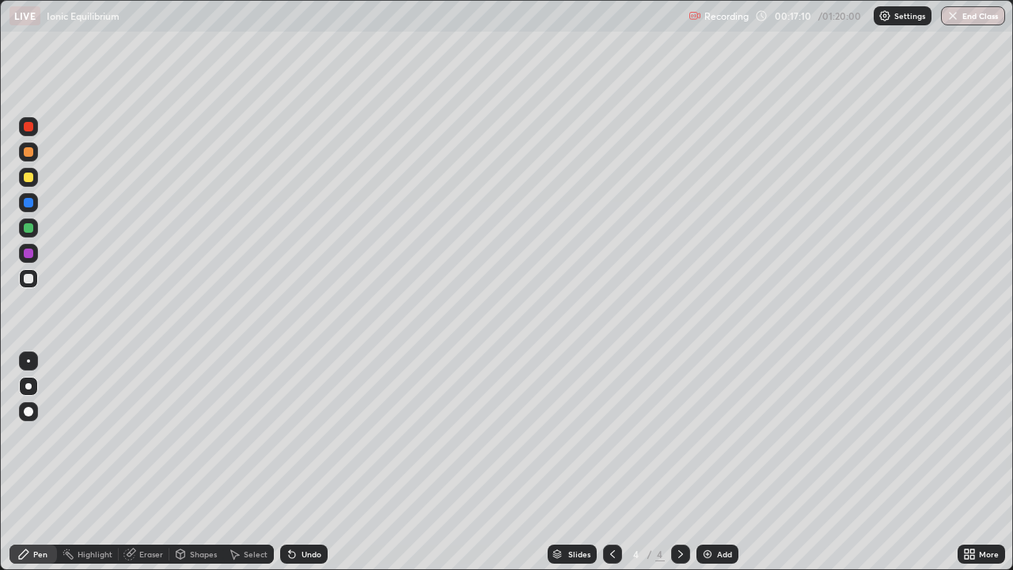
click at [143, 463] on div "Eraser" at bounding box center [151, 554] width 24 height 8
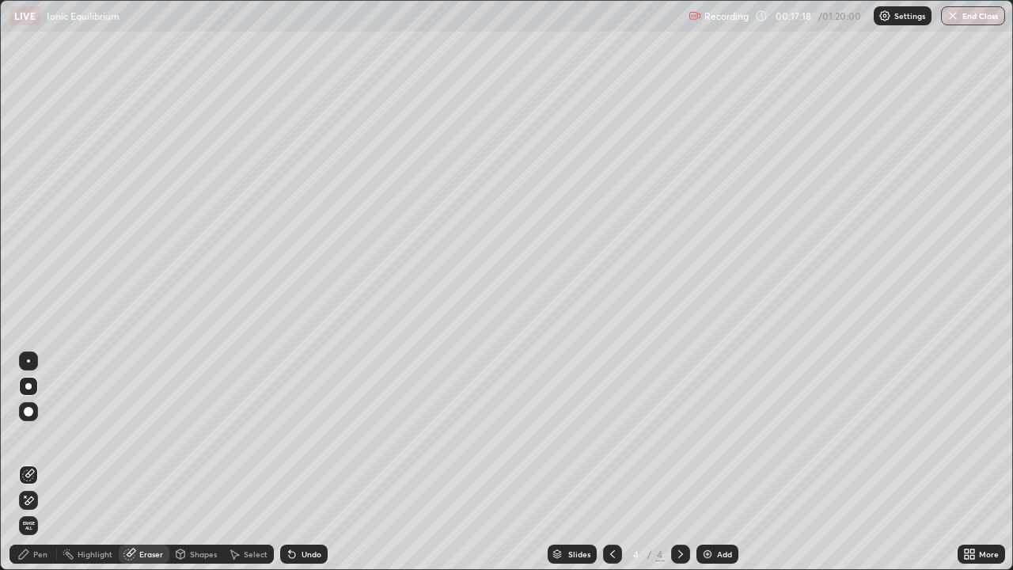
click at [42, 463] on div "Pen" at bounding box center [40, 554] width 14 height 8
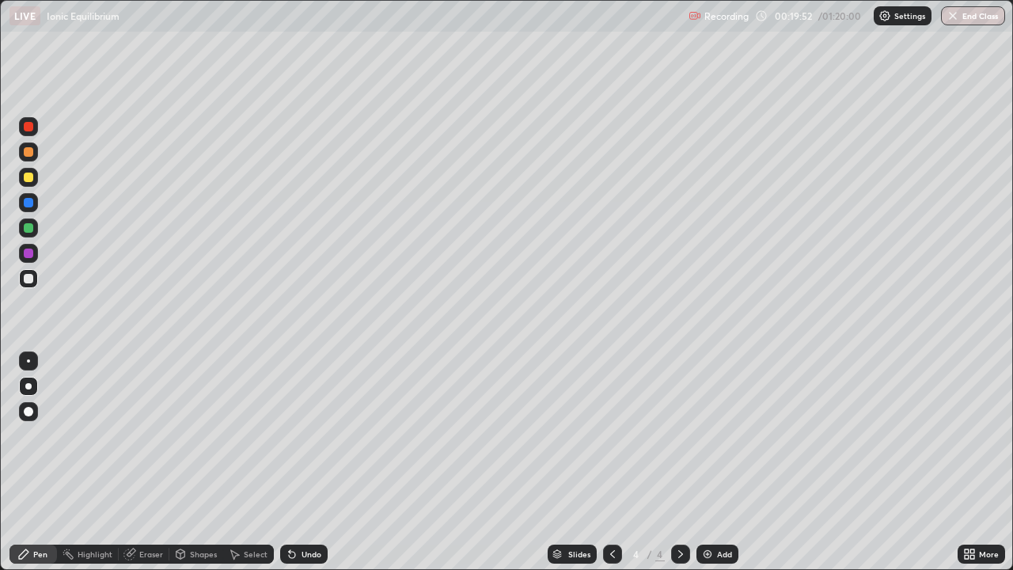
click at [142, 463] on div "Eraser" at bounding box center [151, 554] width 24 height 8
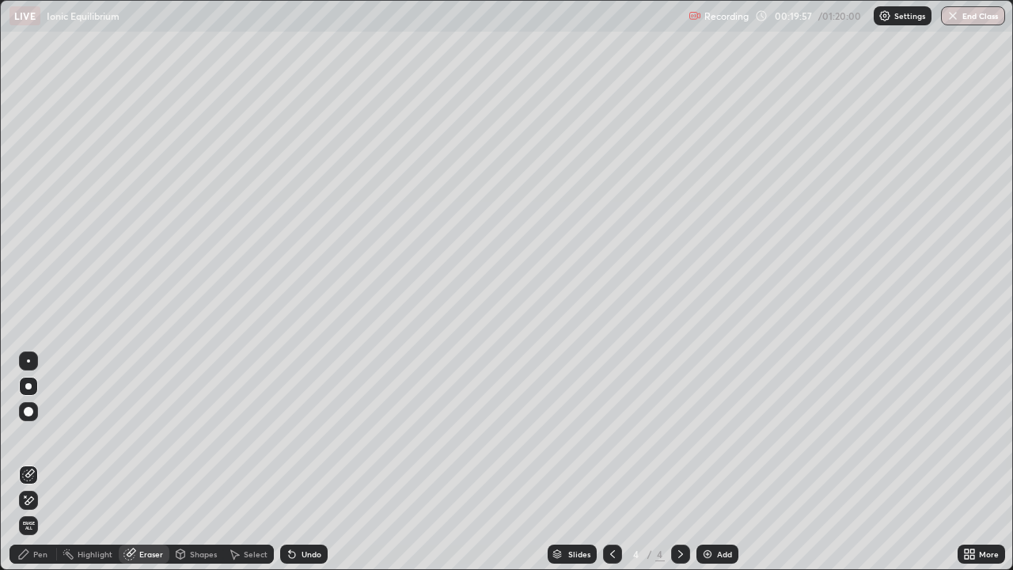
click at [44, 463] on div "Pen" at bounding box center [40, 554] width 14 height 8
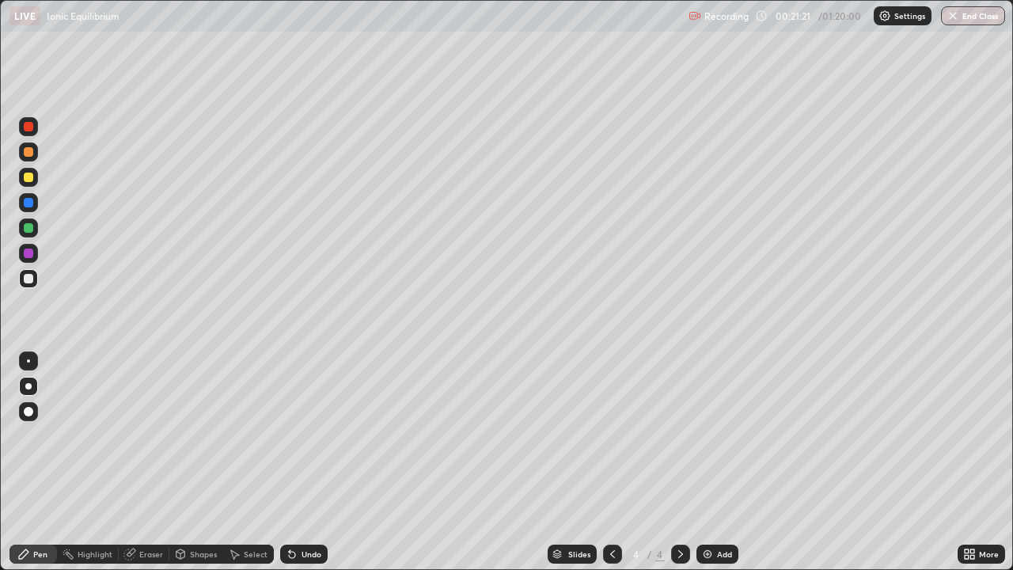
click at [144, 463] on div "Eraser" at bounding box center [151, 554] width 24 height 8
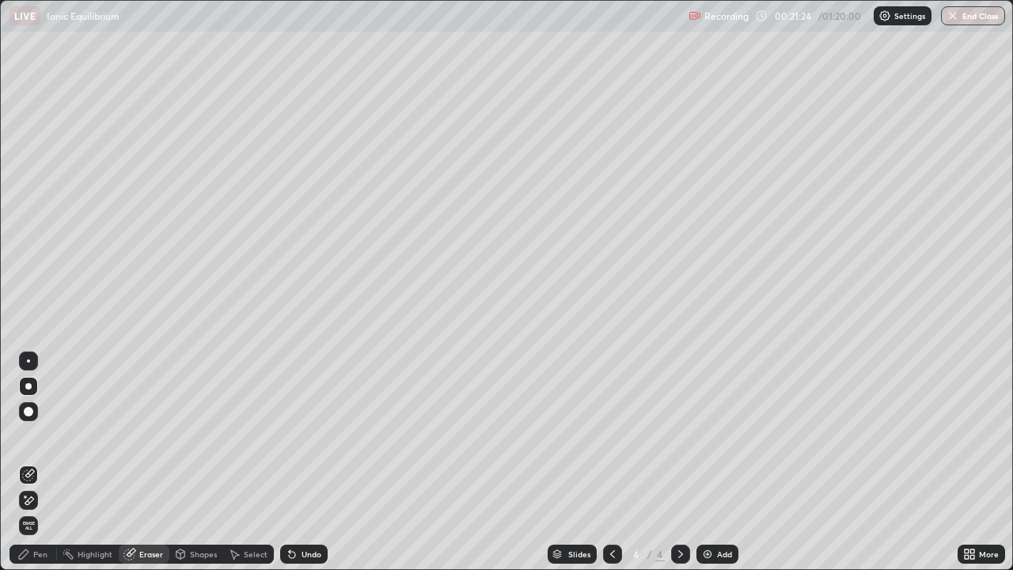
click at [45, 463] on div "Pen" at bounding box center [40, 554] width 14 height 8
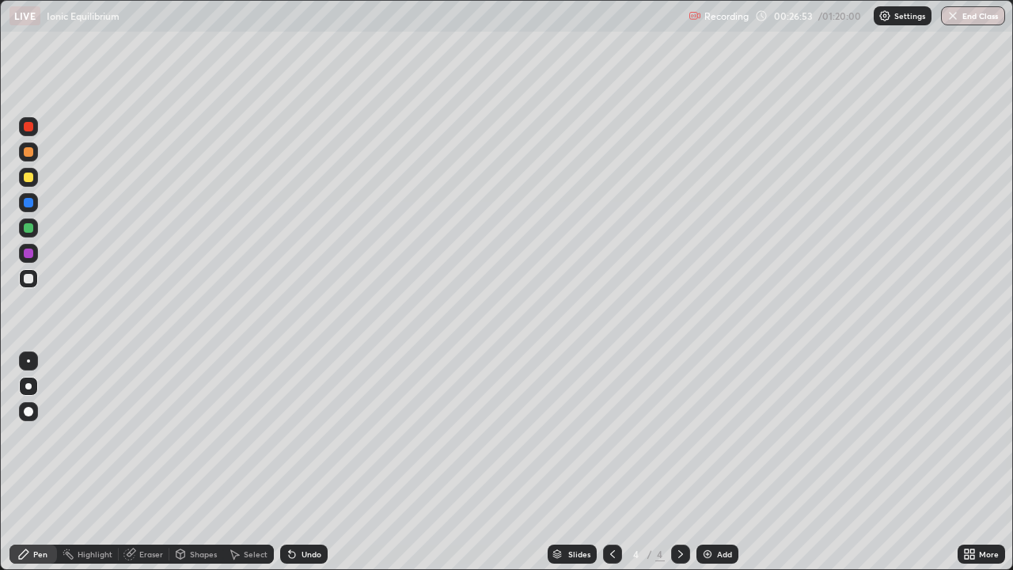
click at [853, 463] on div "Slides 4 / 4 Add" at bounding box center [643, 554] width 630 height 32
click at [779, 463] on div "Slides 4 / 4 Add" at bounding box center [643, 554] width 630 height 32
click at [782, 463] on div "Slides 4 / 4 Add" at bounding box center [643, 554] width 630 height 32
click at [780, 463] on div "Slides 4 / 4 Add" at bounding box center [643, 554] width 630 height 32
click at [779, 463] on div "Slides 4 / 4 Add" at bounding box center [643, 554] width 630 height 32
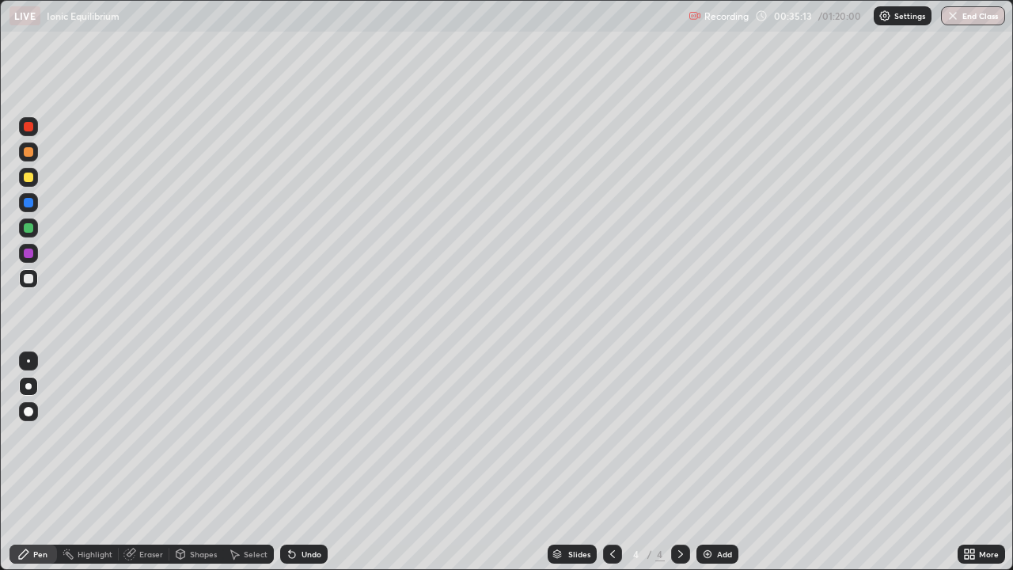
click at [706, 463] on img at bounding box center [707, 554] width 13 height 13
click at [712, 463] on img at bounding box center [707, 554] width 13 height 13
click at [450, 463] on div "Slides 6 / 6 Add" at bounding box center [643, 554] width 630 height 32
click at [136, 463] on div "Eraser" at bounding box center [144, 554] width 51 height 19
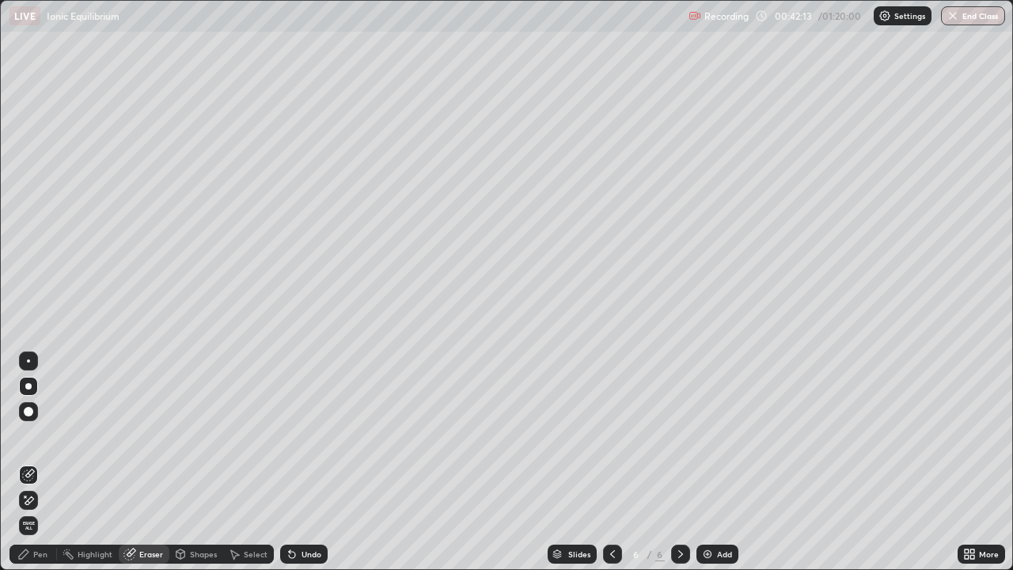
click at [703, 463] on img at bounding box center [707, 554] width 13 height 13
click at [40, 463] on div "Pen" at bounding box center [40, 554] width 14 height 8
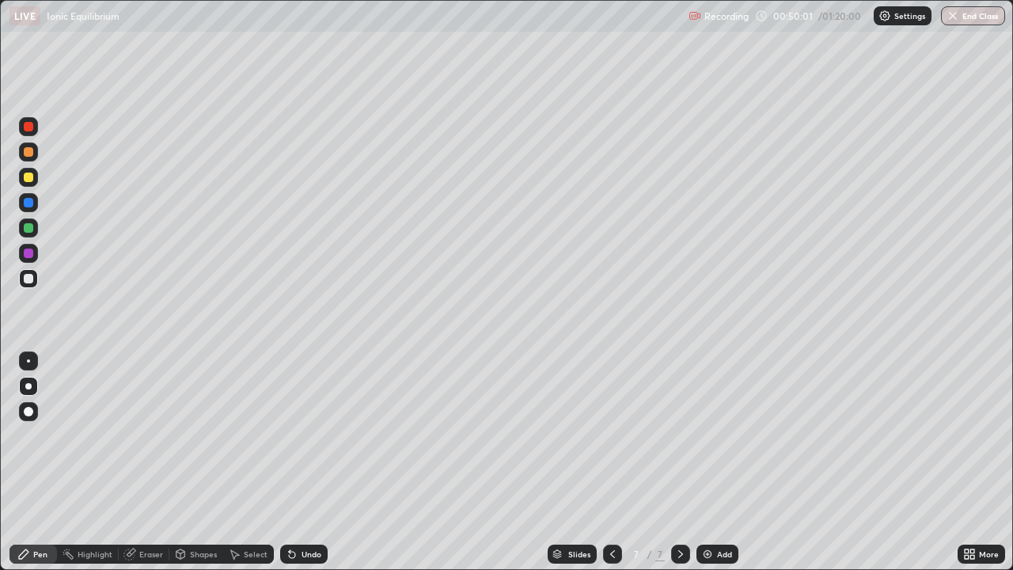
click at [706, 463] on img at bounding box center [707, 554] width 13 height 13
click at [708, 463] on img at bounding box center [707, 554] width 13 height 13
click at [148, 463] on div "Eraser" at bounding box center [144, 554] width 51 height 19
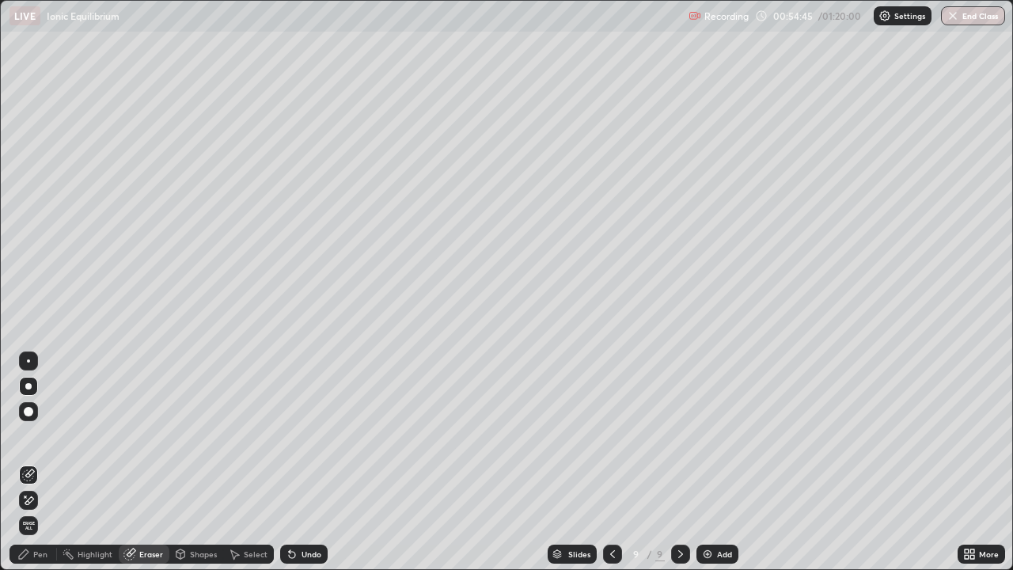
click at [83, 463] on div "Highlight" at bounding box center [95, 554] width 35 height 8
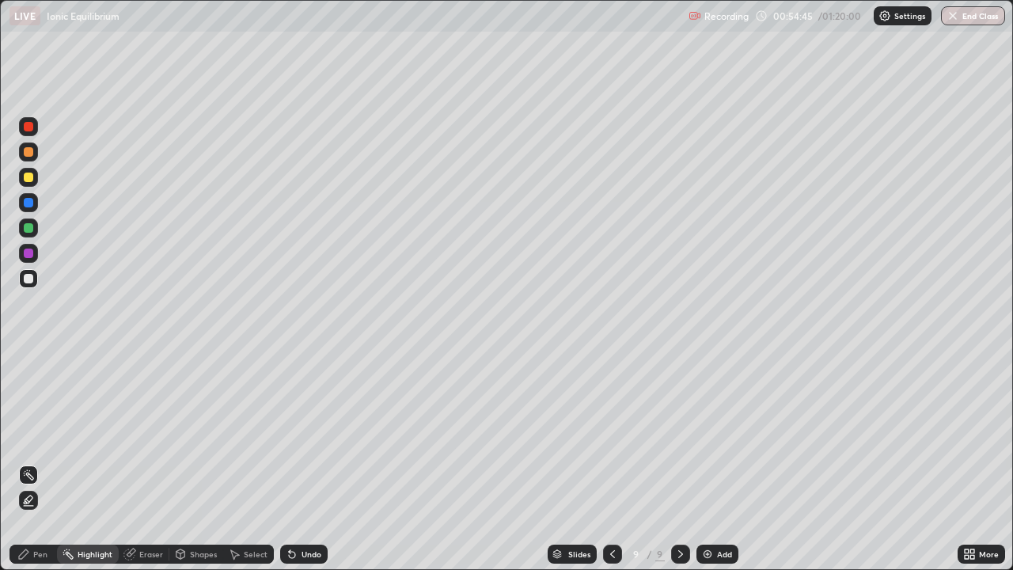
click at [46, 463] on div "Pen" at bounding box center [40, 554] width 14 height 8
click at [705, 463] on img at bounding box center [707, 554] width 13 height 13
click at [710, 463] on img at bounding box center [707, 554] width 13 height 13
click at [705, 463] on img at bounding box center [707, 554] width 13 height 13
click at [142, 463] on div "Eraser" at bounding box center [151, 554] width 24 height 8
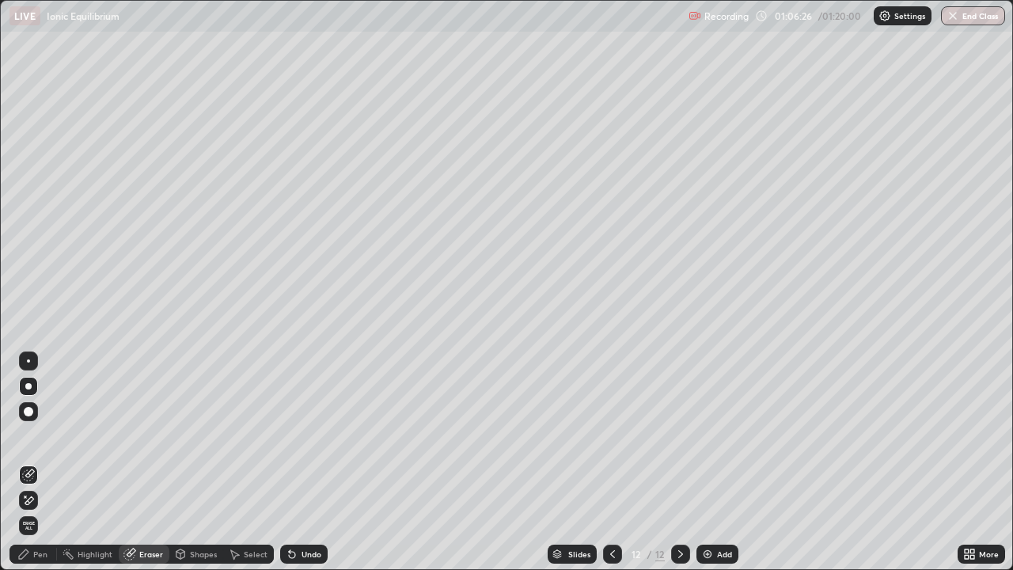
click at [43, 463] on div "Pen" at bounding box center [40, 554] width 14 height 8
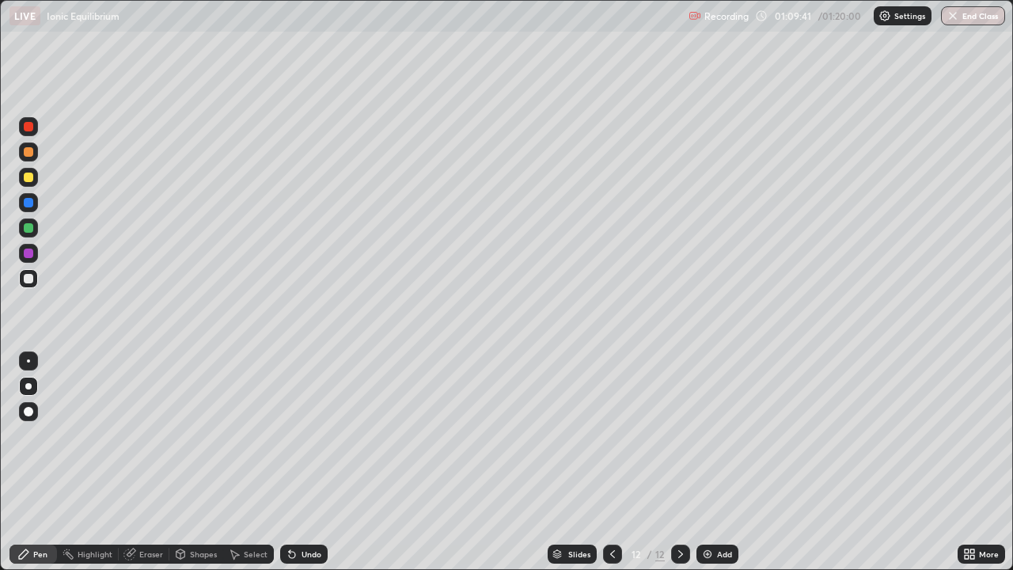
click at [152, 463] on div "Eraser" at bounding box center [151, 554] width 24 height 8
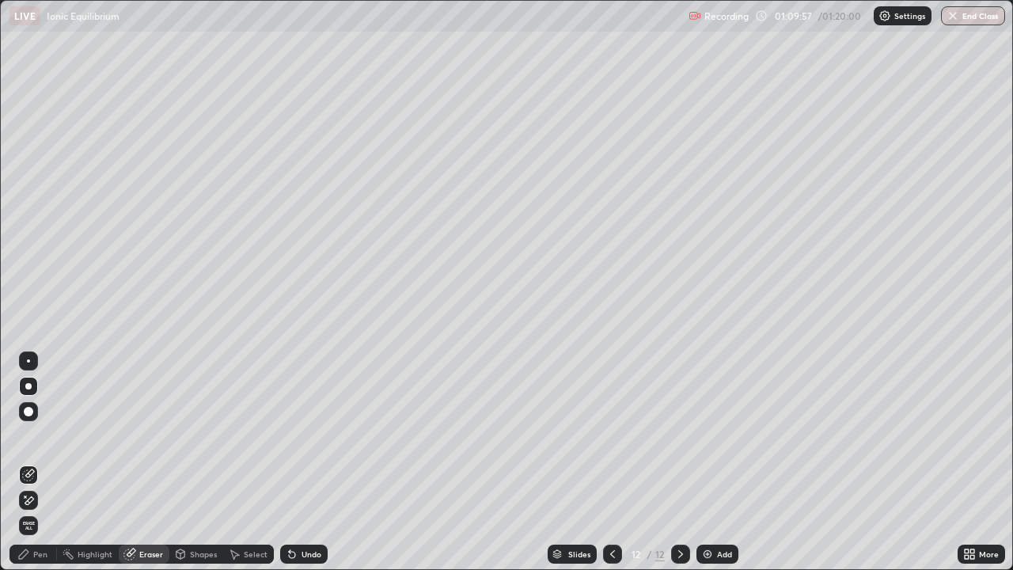
click at [41, 463] on div "Pen" at bounding box center [40, 554] width 14 height 8
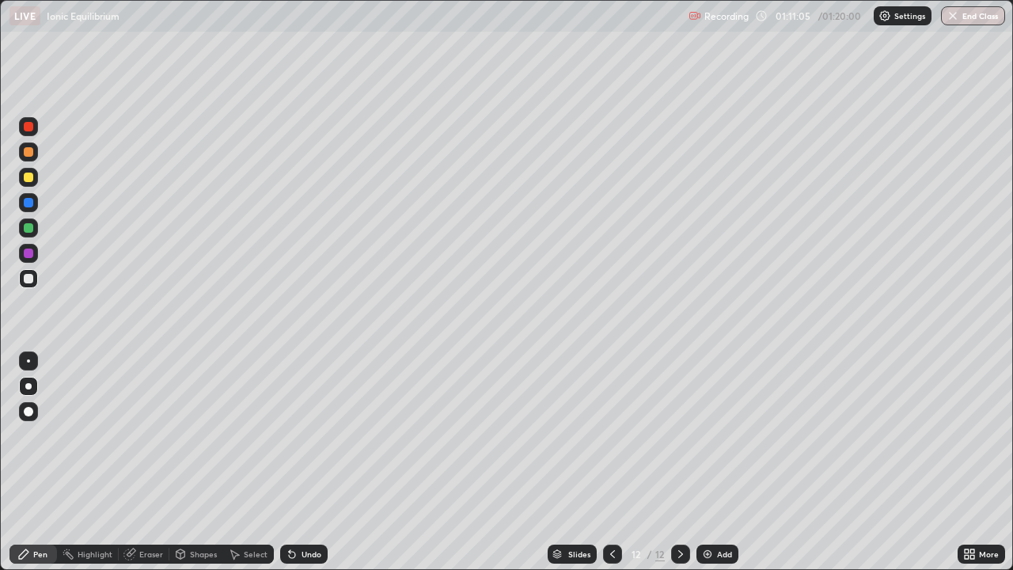
click at [708, 463] on img at bounding box center [707, 554] width 13 height 13
click at [960, 22] on button "End Class" at bounding box center [974, 15] width 63 height 19
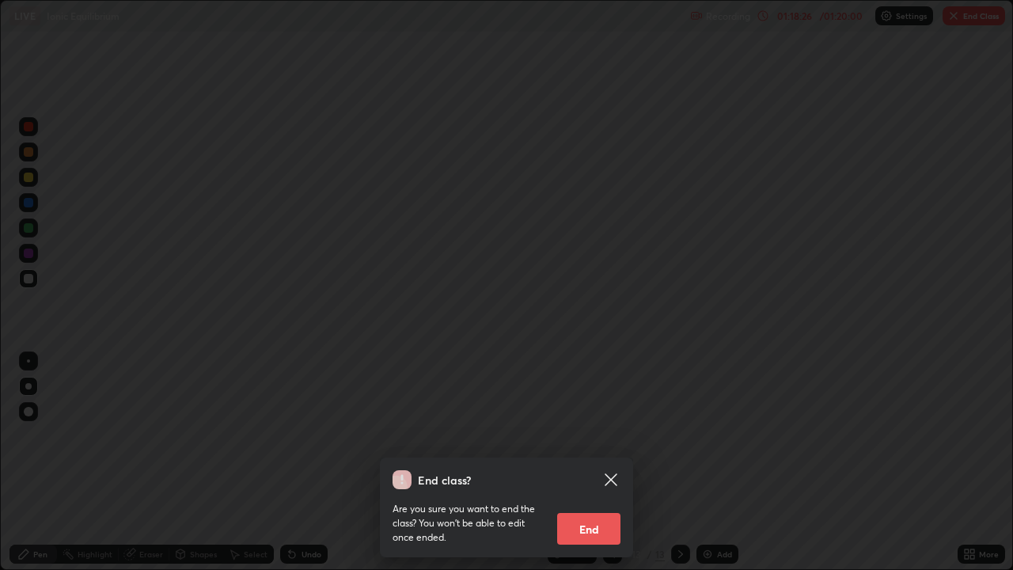
click at [591, 463] on button "End" at bounding box center [588, 529] width 63 height 32
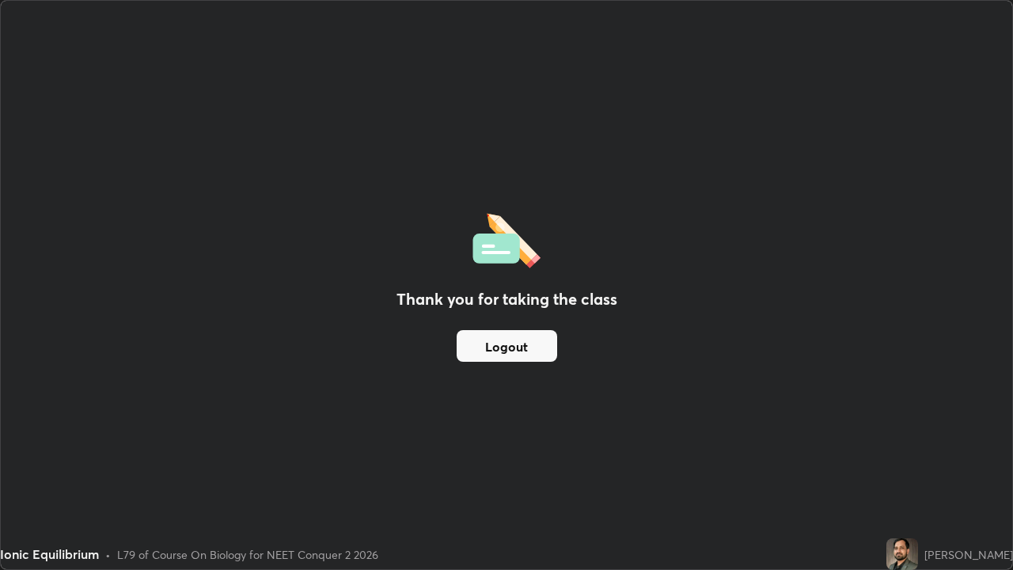
click at [507, 339] on button "Logout" at bounding box center [507, 346] width 101 height 32
